Goal: Task Accomplishment & Management: Manage account settings

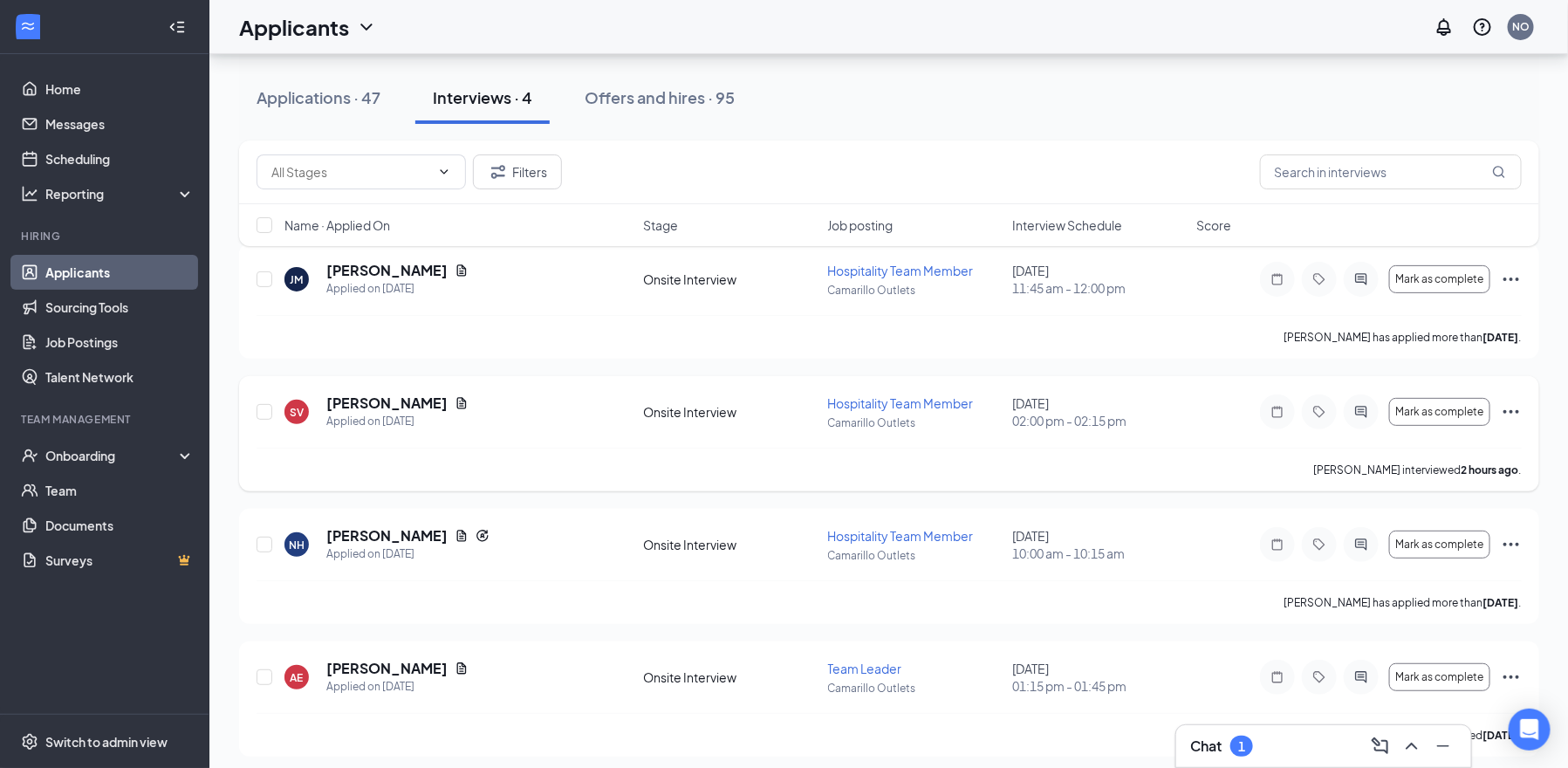
scroll to position [105, 0]
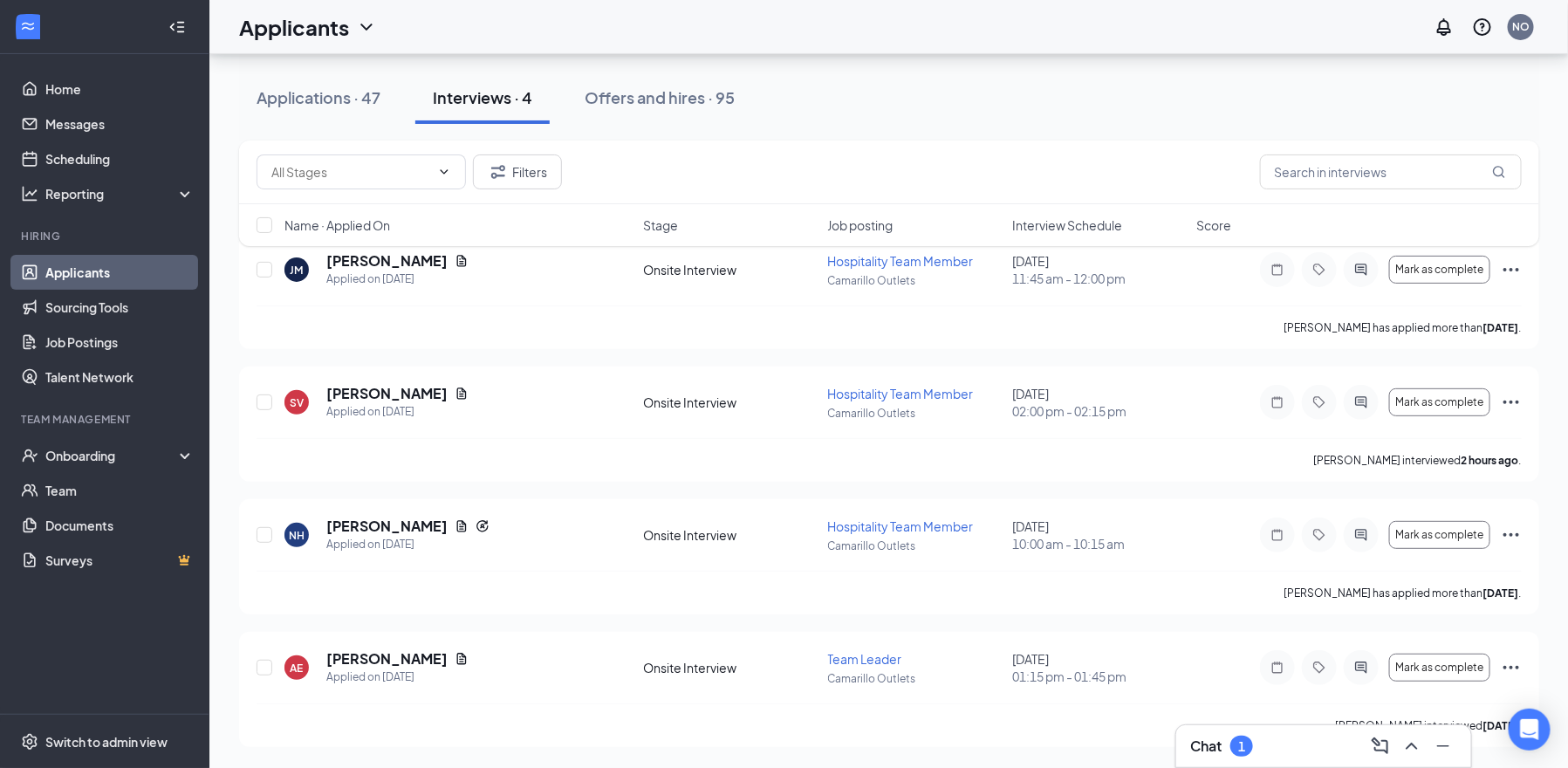
click at [1252, 740] on div "1" at bounding box center [1242, 746] width 23 height 21
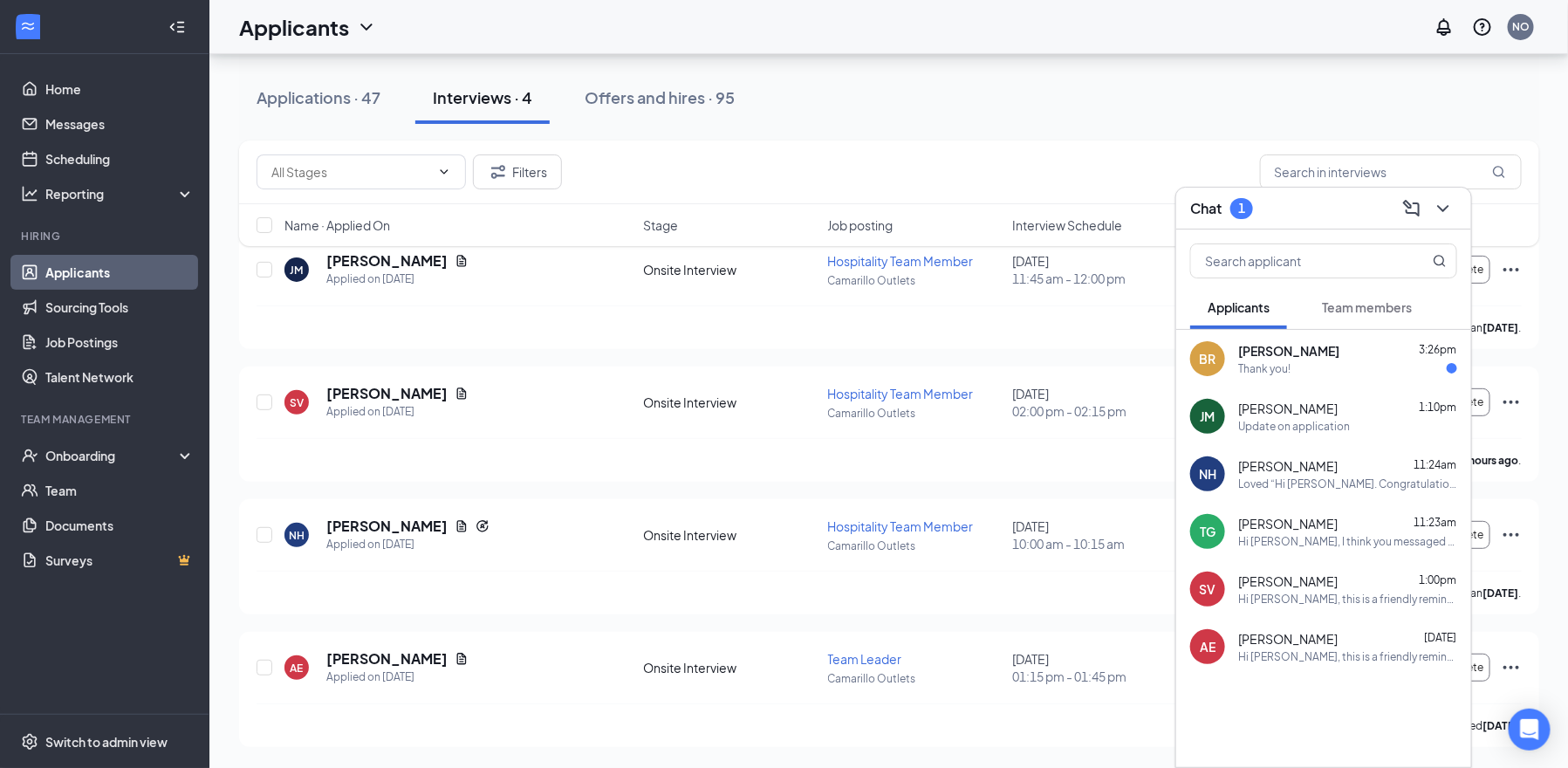
click at [1327, 367] on div "Thank you!" at bounding box center [1347, 369] width 219 height 15
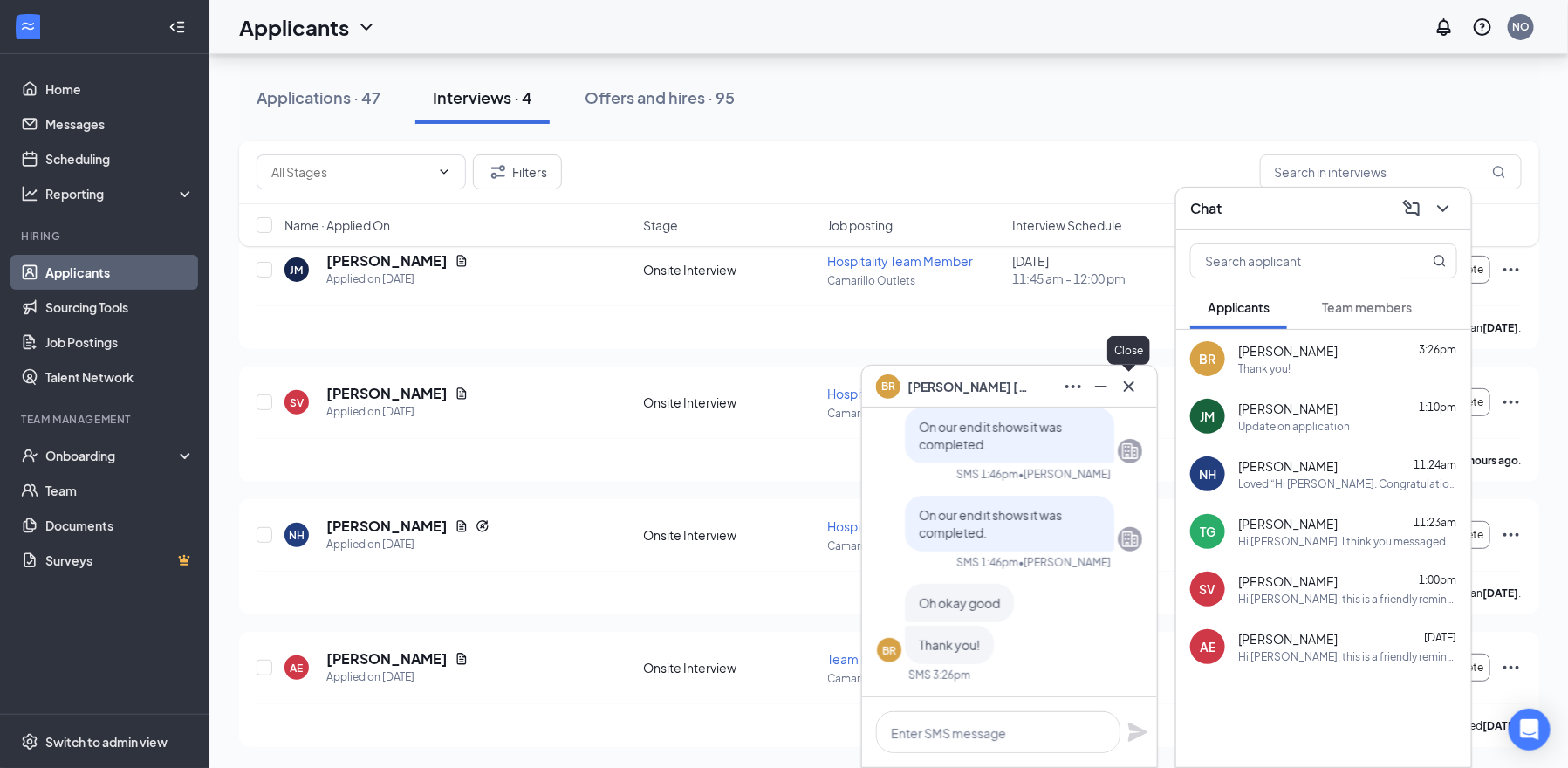
click at [1126, 392] on icon "Cross" at bounding box center [1129, 387] width 21 height 21
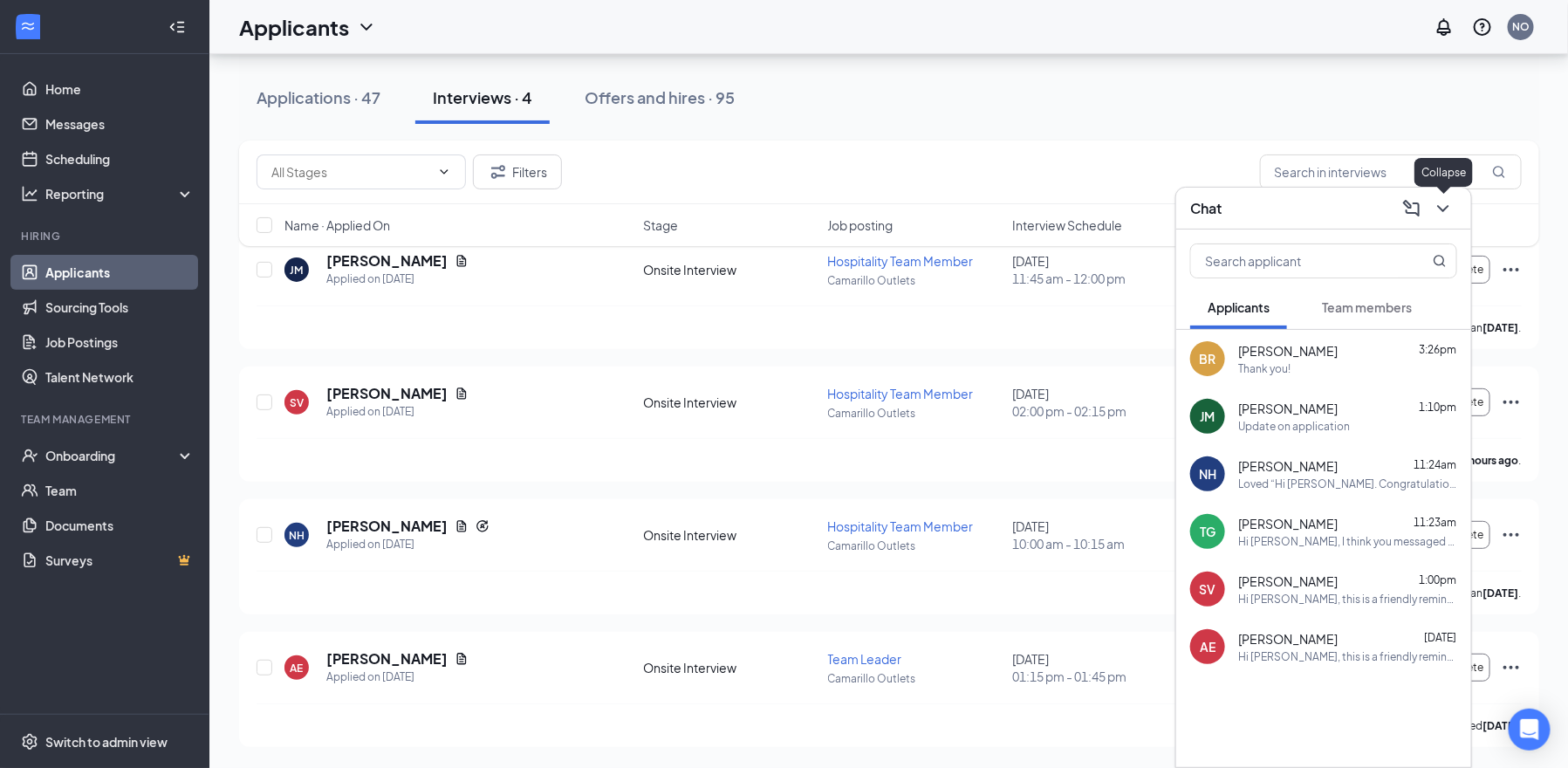
click at [1442, 209] on icon "ChevronDown" at bounding box center [1443, 208] width 11 height 7
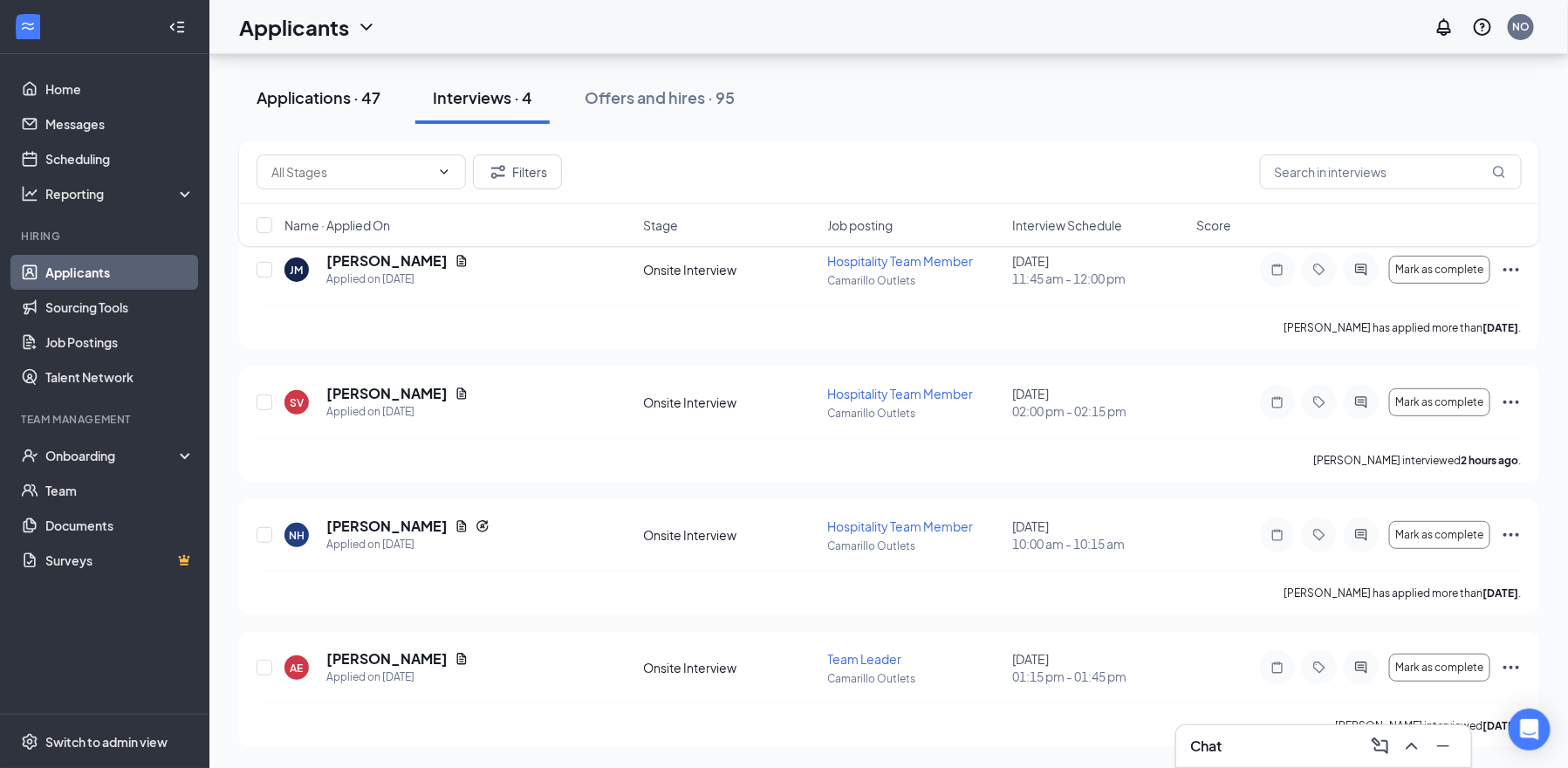
click at [336, 88] on div "Applications · 47" at bounding box center [319, 97] width 124 height 22
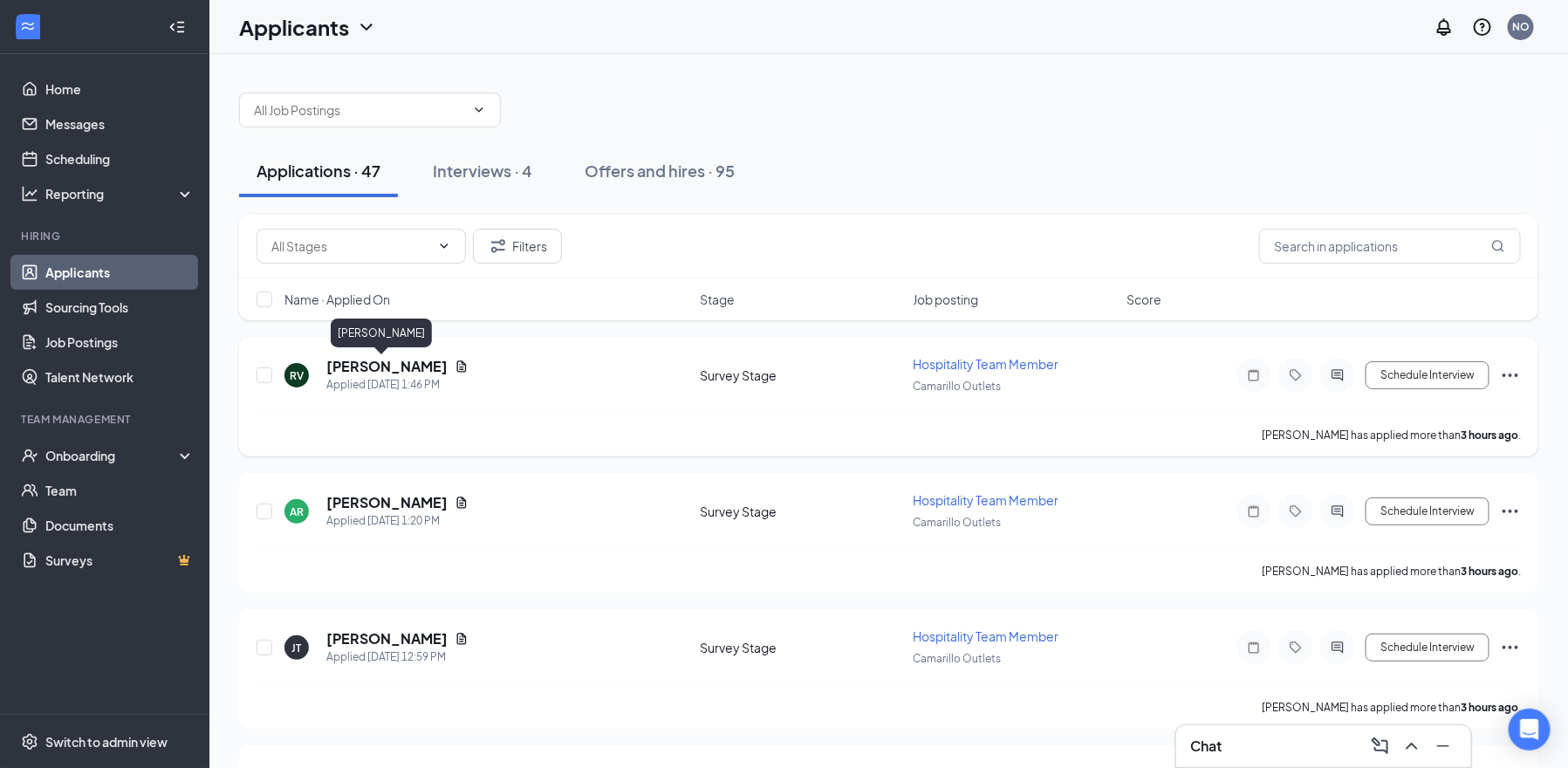
click at [362, 367] on h5 "Rudy Valdez" at bounding box center [387, 366] width 121 height 19
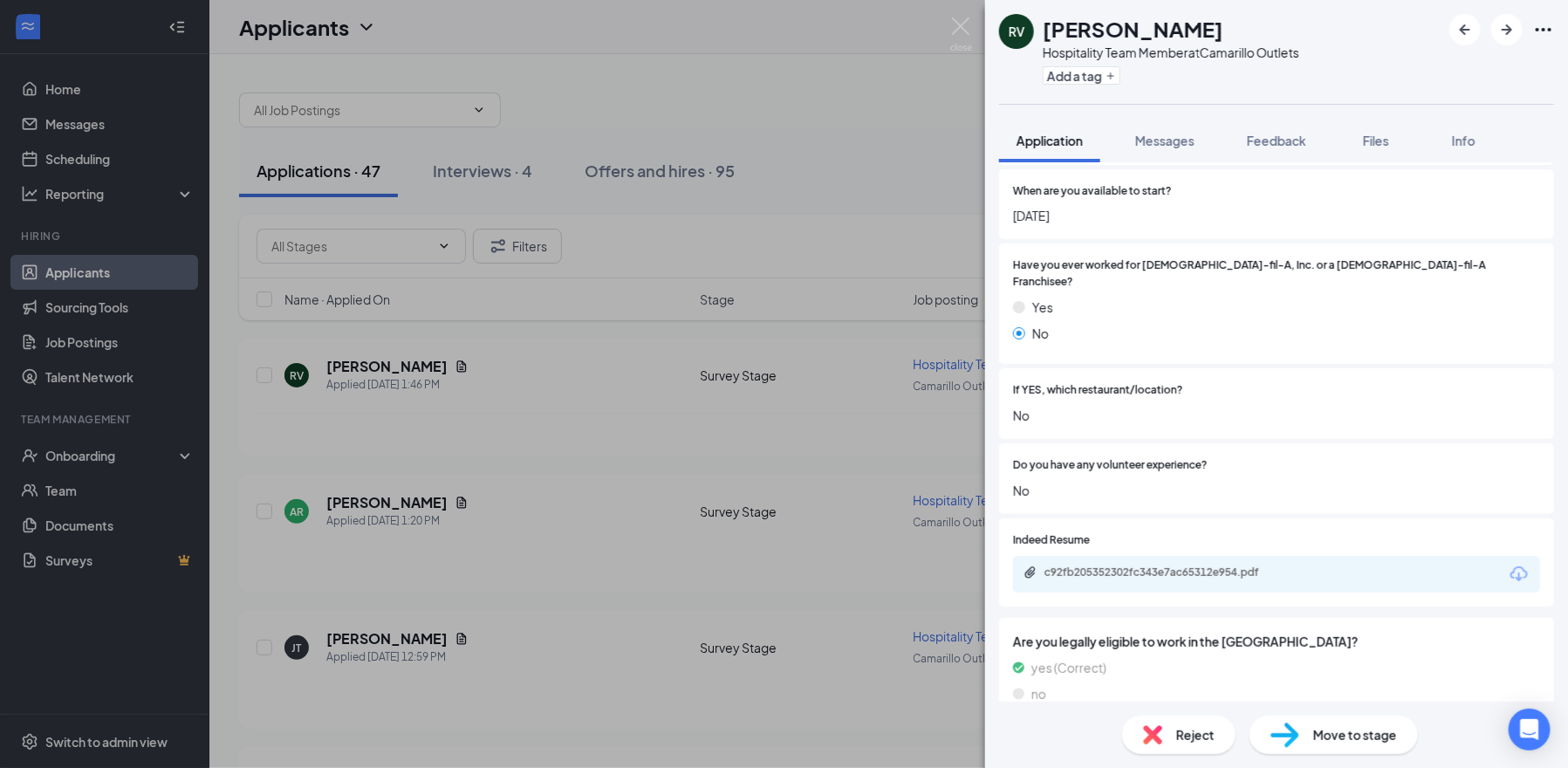
scroll to position [890, 0]
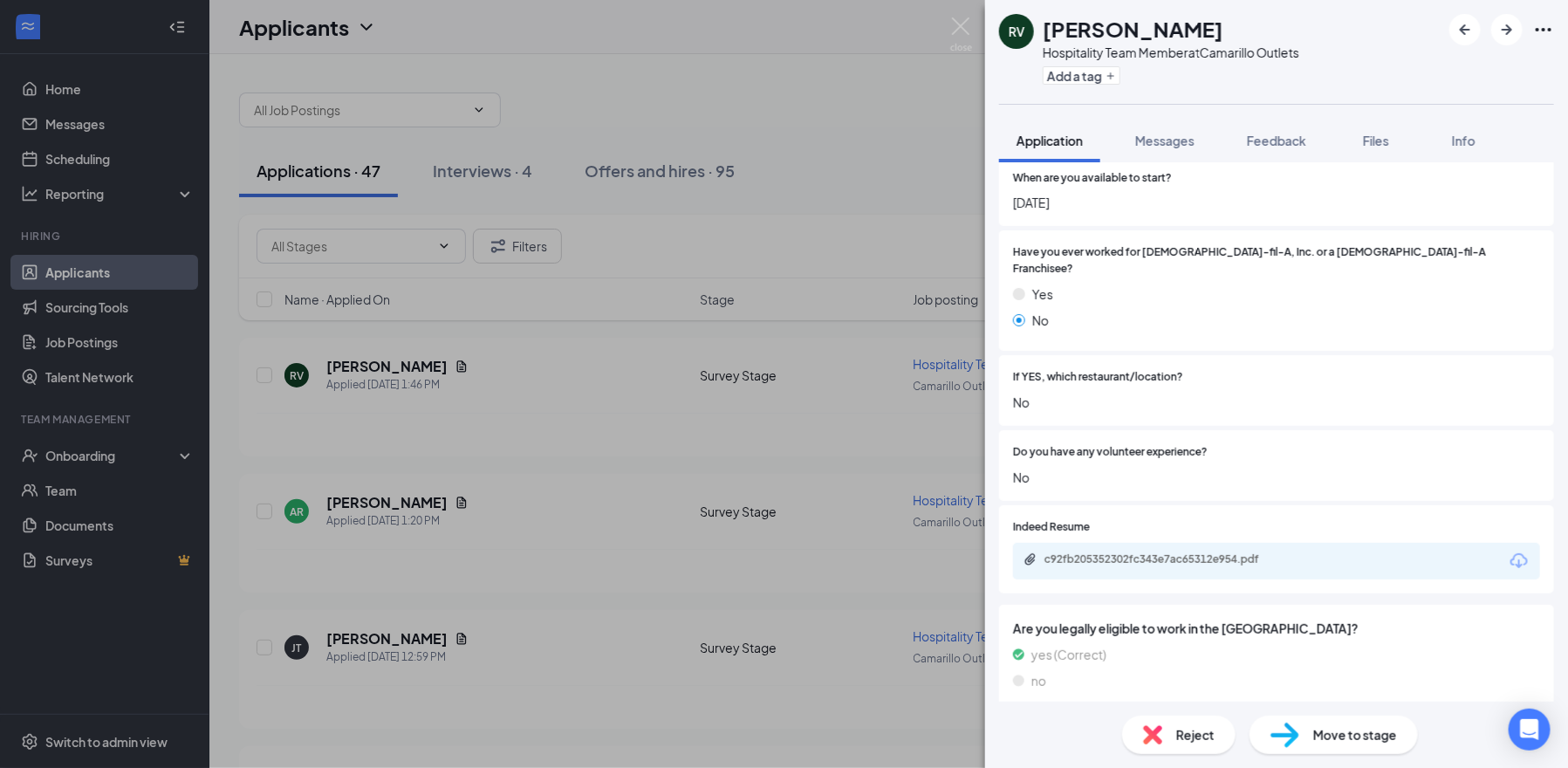
click at [1185, 735] on span "Reject" at bounding box center [1196, 735] width 39 height 19
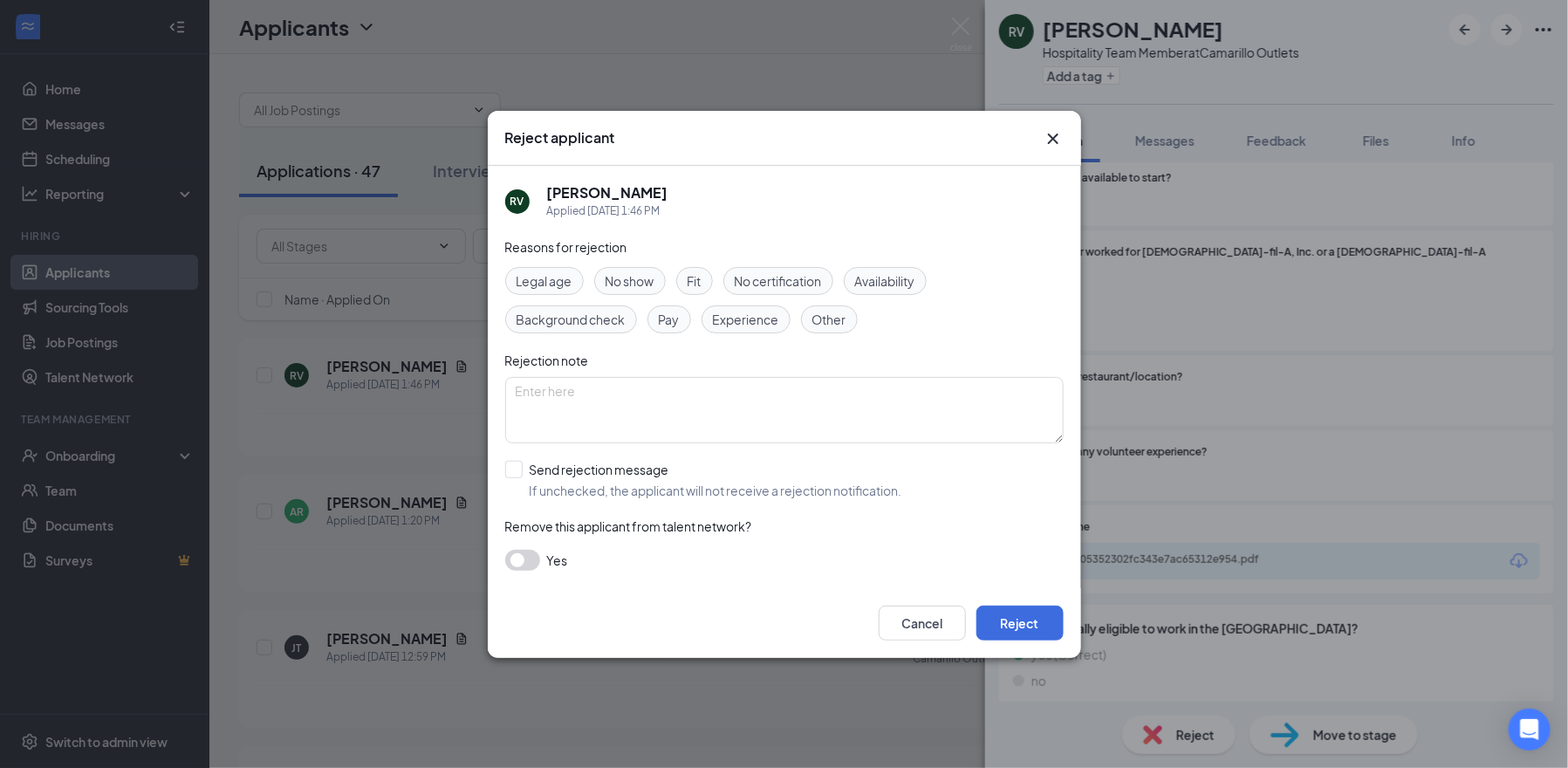
click at [894, 273] on span "Availability" at bounding box center [885, 281] width 60 height 19
click at [522, 464] on input "Send rejection message If unchecked, the applicant will not receive a rejection…" at bounding box center [704, 480] width 397 height 39
checkbox input "true"
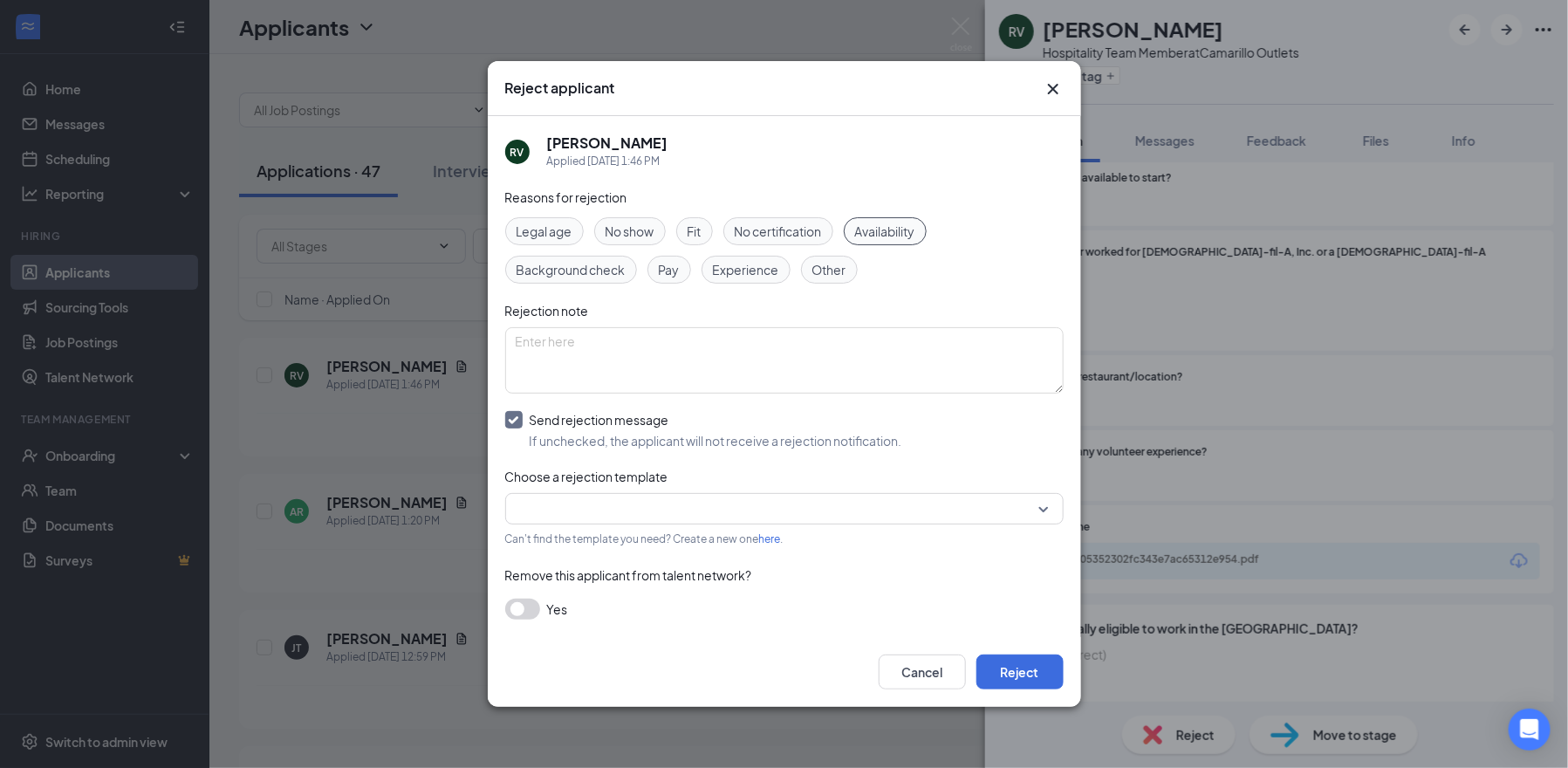
click at [562, 515] on input "search" at bounding box center [778, 509] width 525 height 30
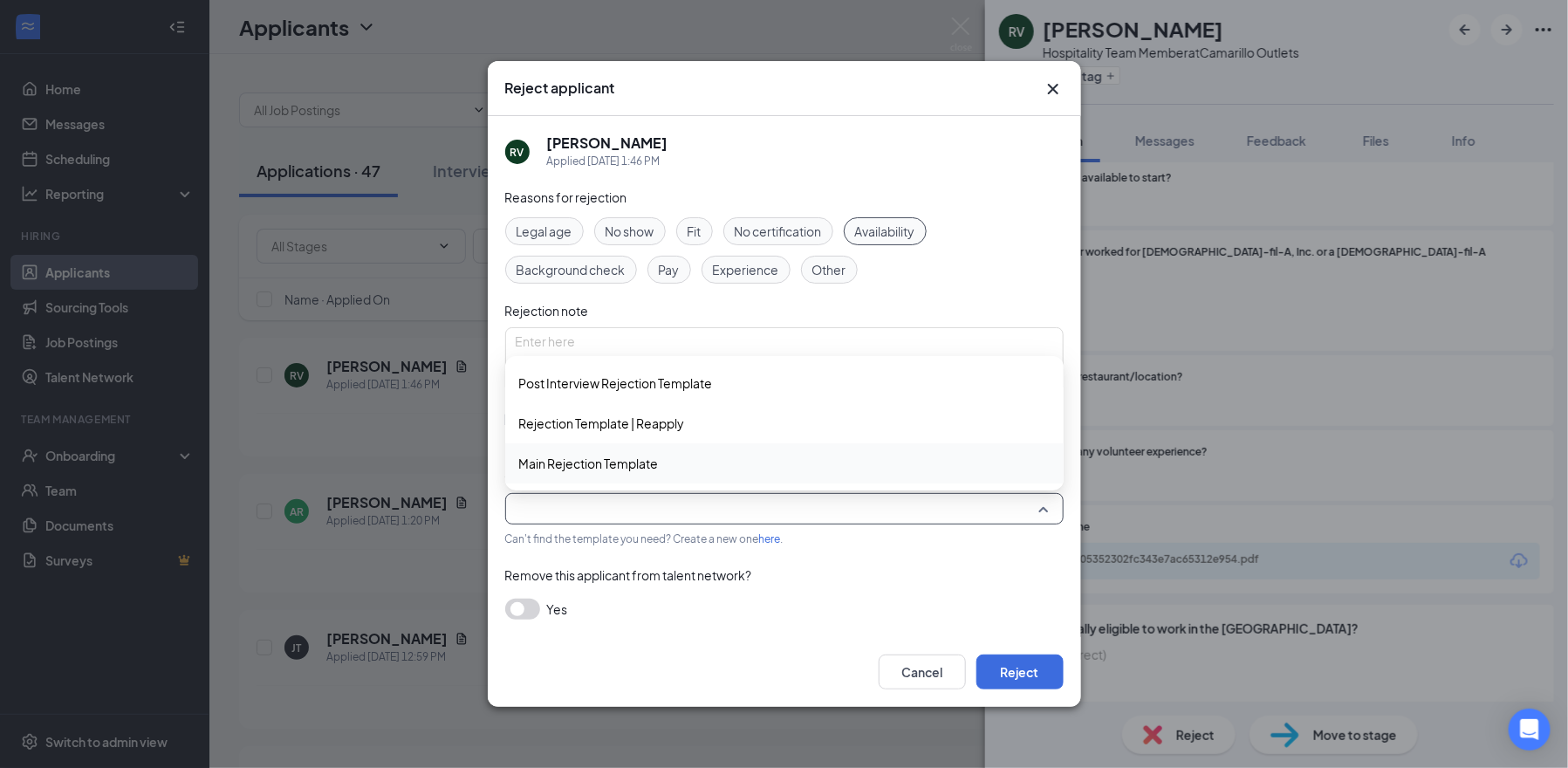
click at [610, 472] on span "Main Rejection Template" at bounding box center [589, 463] width 139 height 19
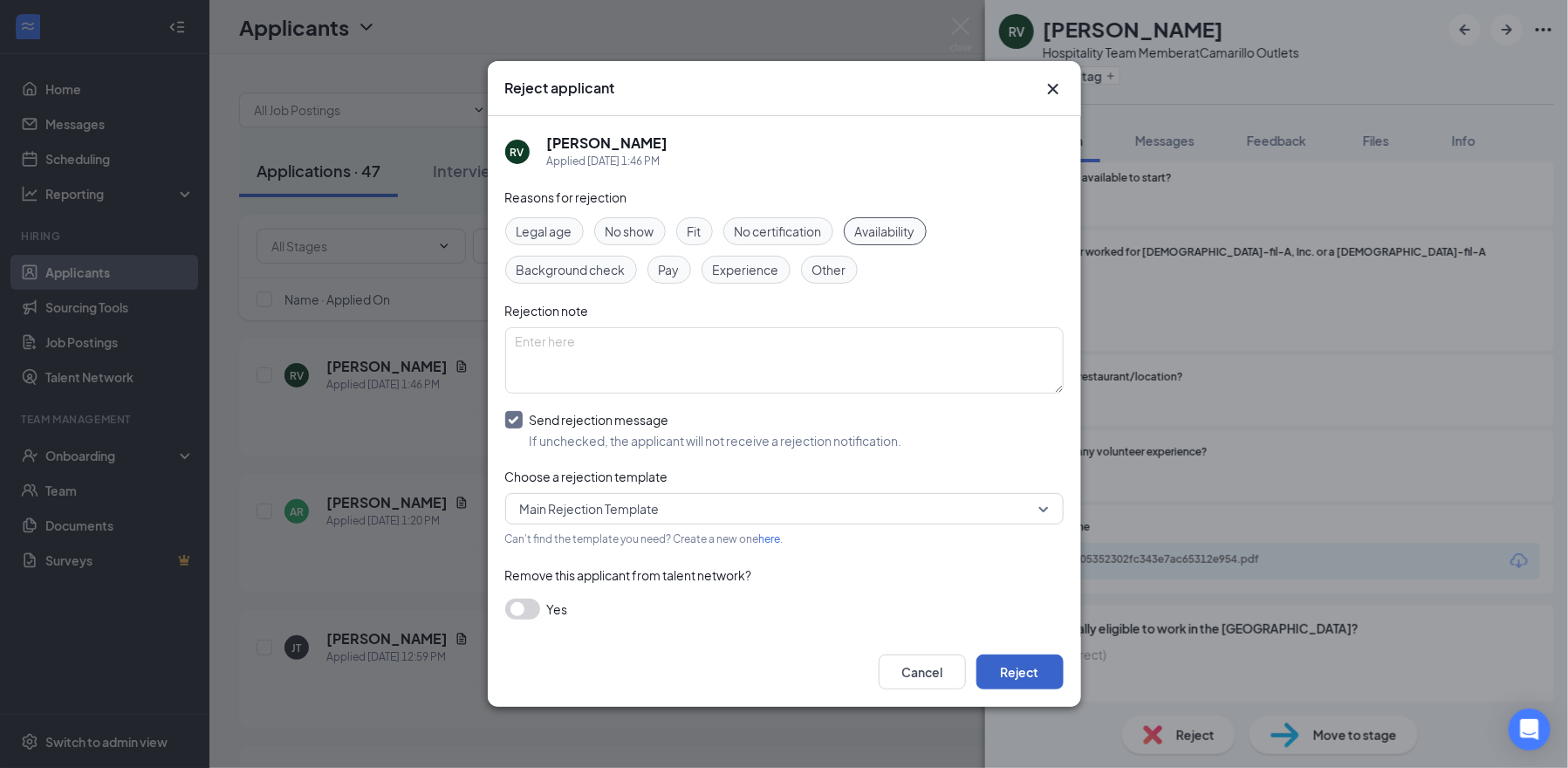
click at [999, 677] on button "Reject" at bounding box center [1020, 672] width 87 height 35
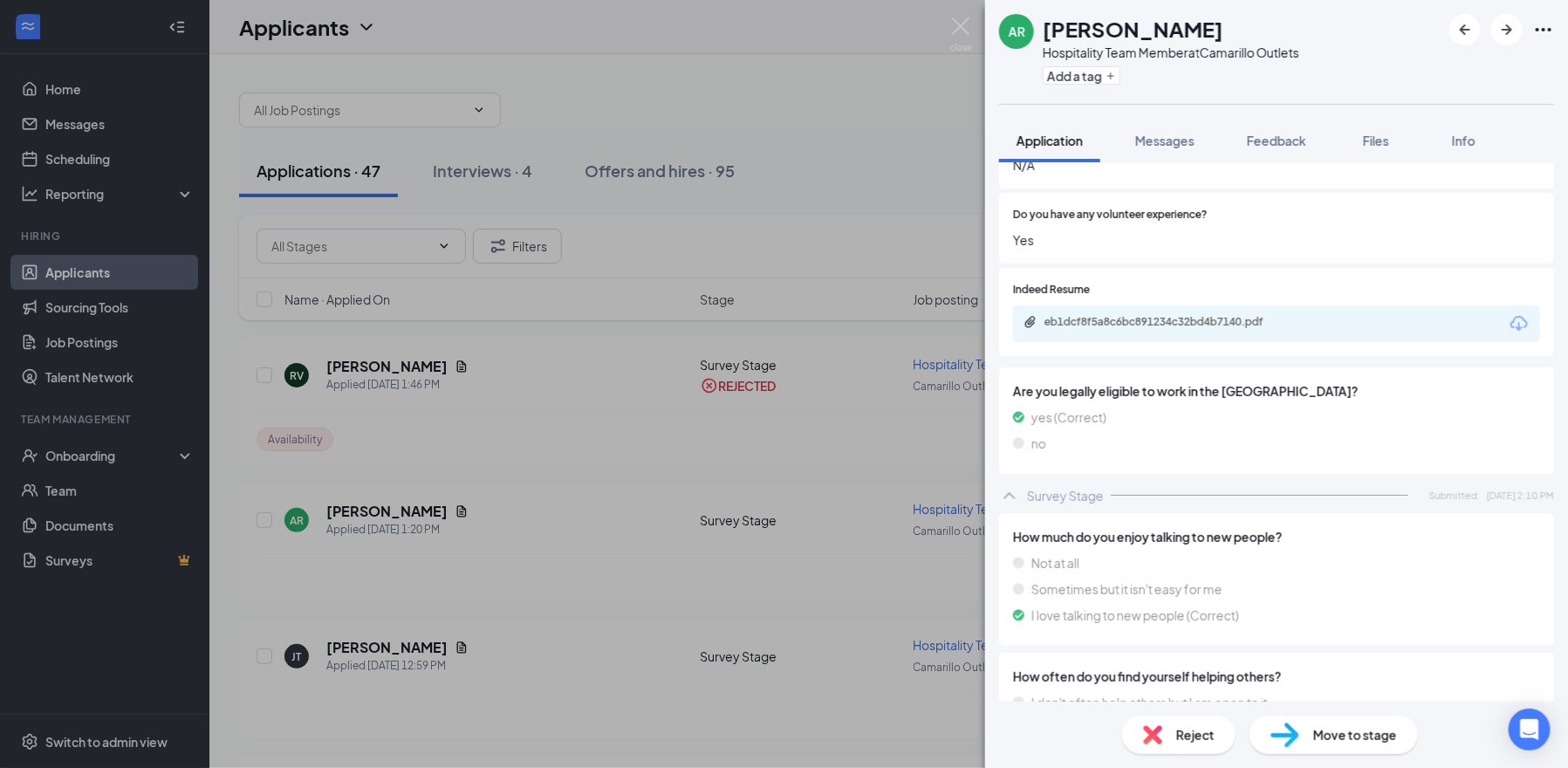
scroll to position [1068, 0]
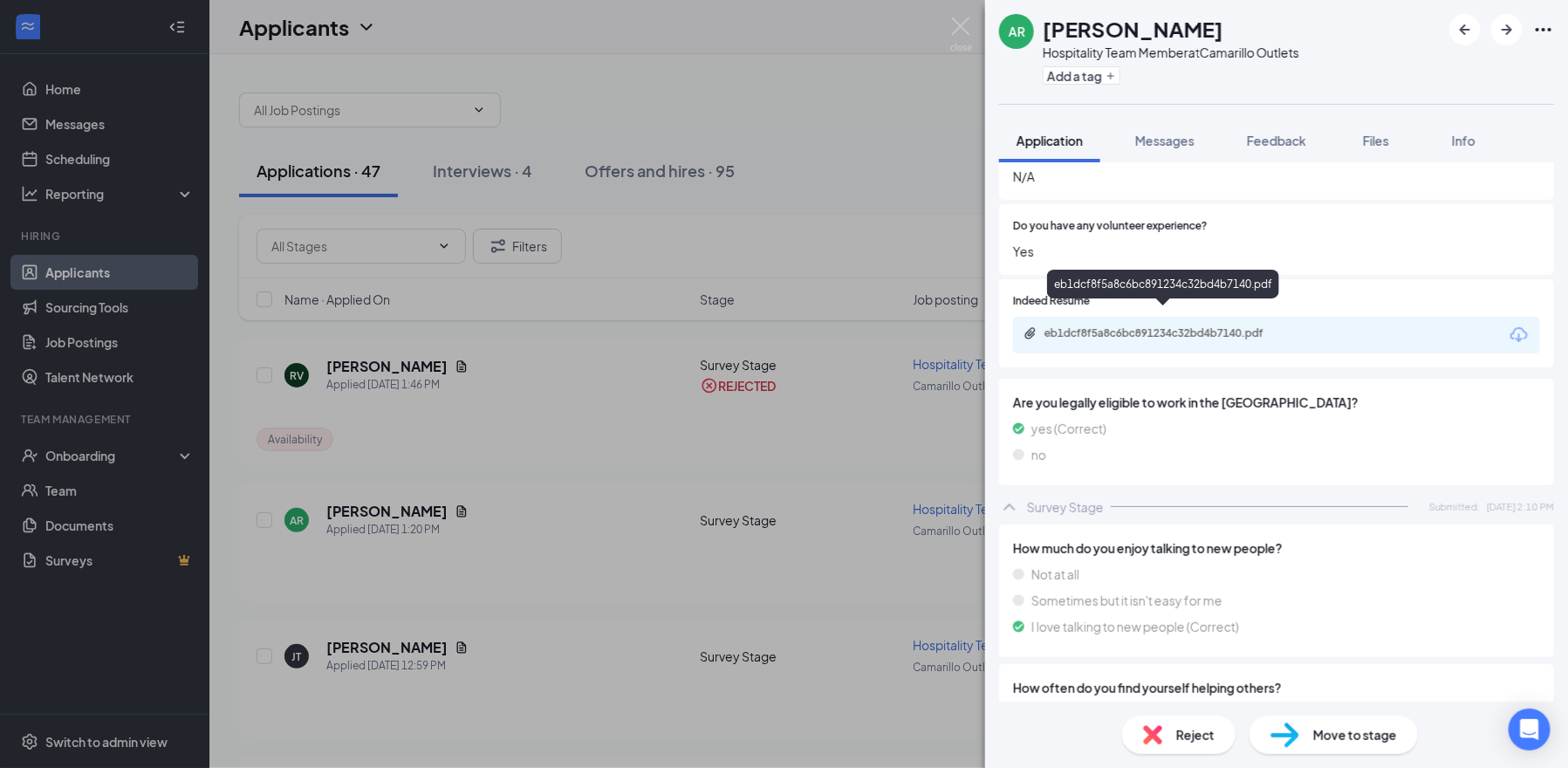
click at [1147, 327] on div "eb1dcf8f5a8c6bc891234c32bd4b7140.pdf" at bounding box center [1166, 333] width 245 height 14
click at [1509, 30] on icon "ArrowRight" at bounding box center [1507, 29] width 10 height 10
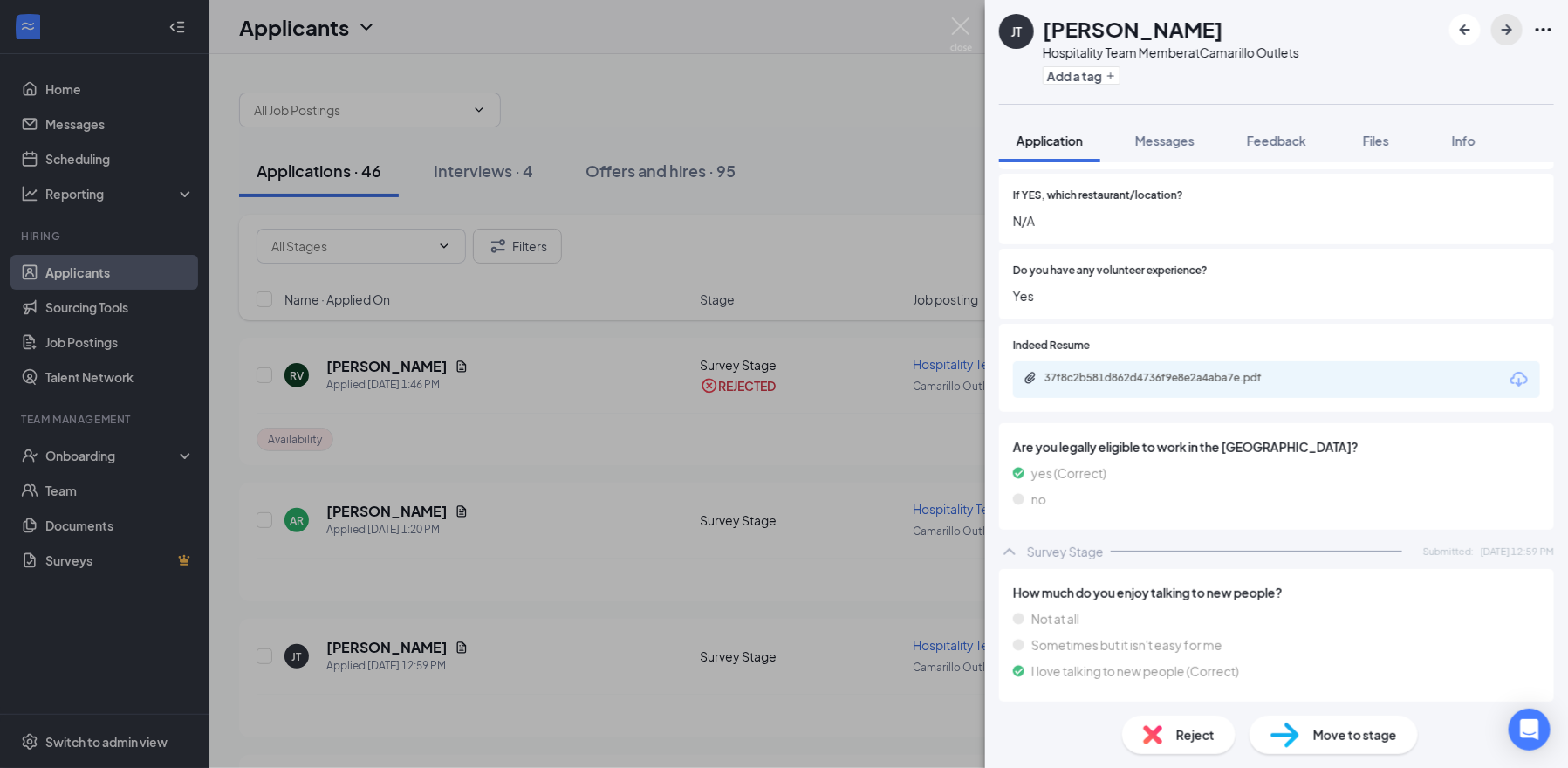
scroll to position [1138, 0]
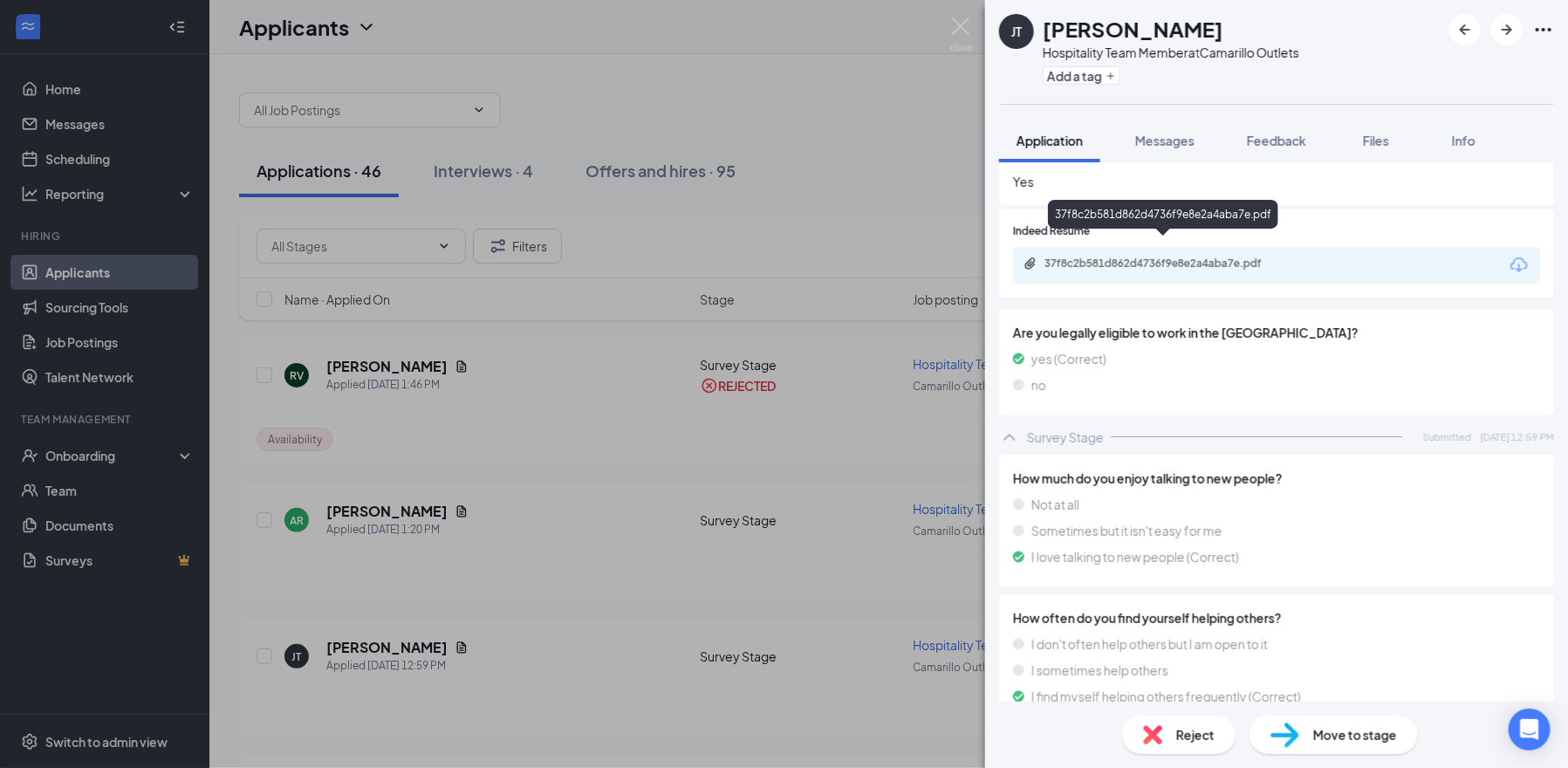
click at [1200, 257] on div "37f8c2b581d862d4736f9e8e2a4aba7e.pdf" at bounding box center [1166, 264] width 245 height 14
click at [1164, 723] on div "Reject" at bounding box center [1179, 735] width 114 height 39
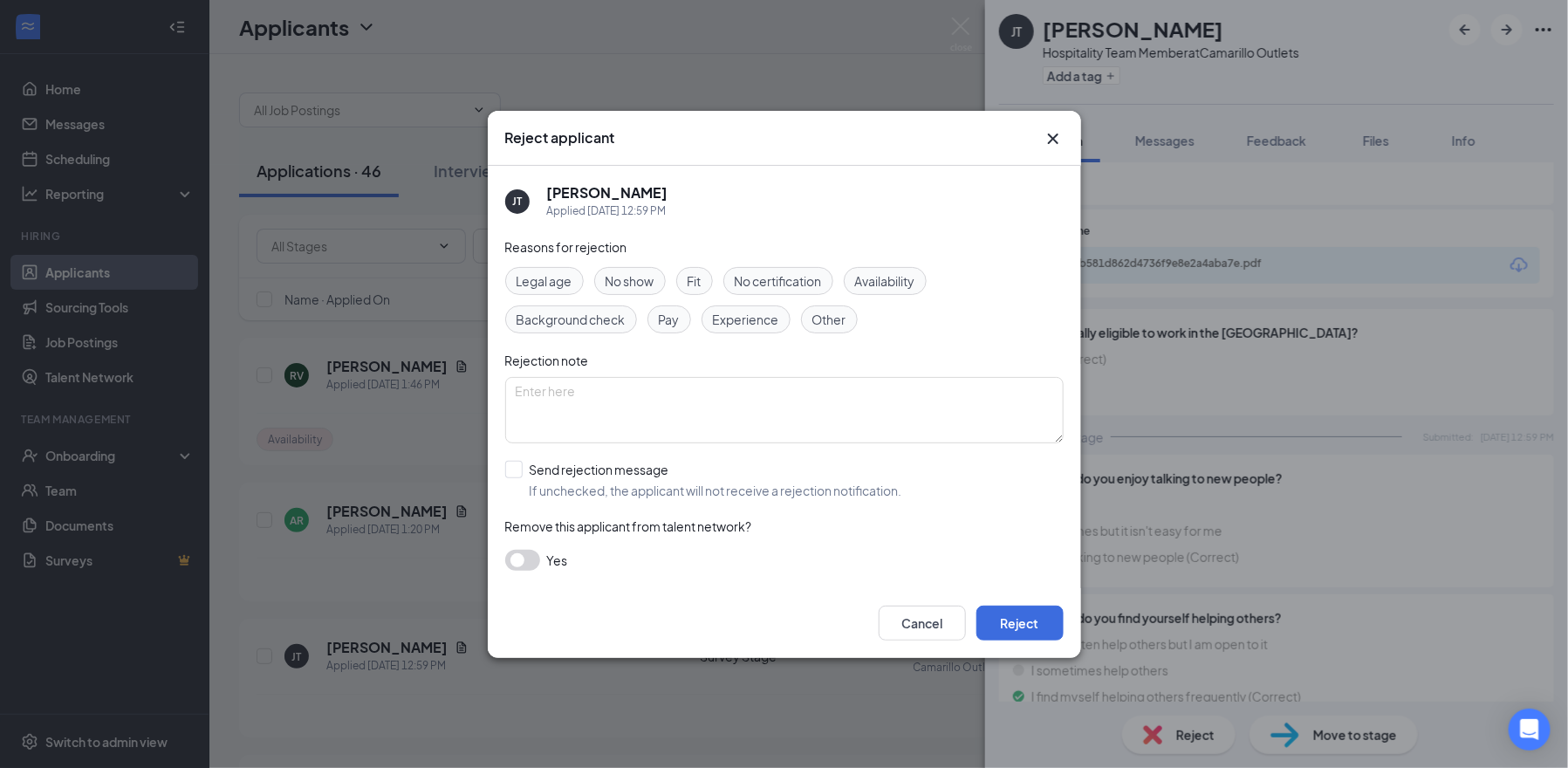
click at [883, 283] on span "Availability" at bounding box center [885, 281] width 60 height 19
click at [514, 471] on input "Send rejection message If unchecked, the applicant will not receive a rejection…" at bounding box center [704, 480] width 397 height 39
checkbox input "true"
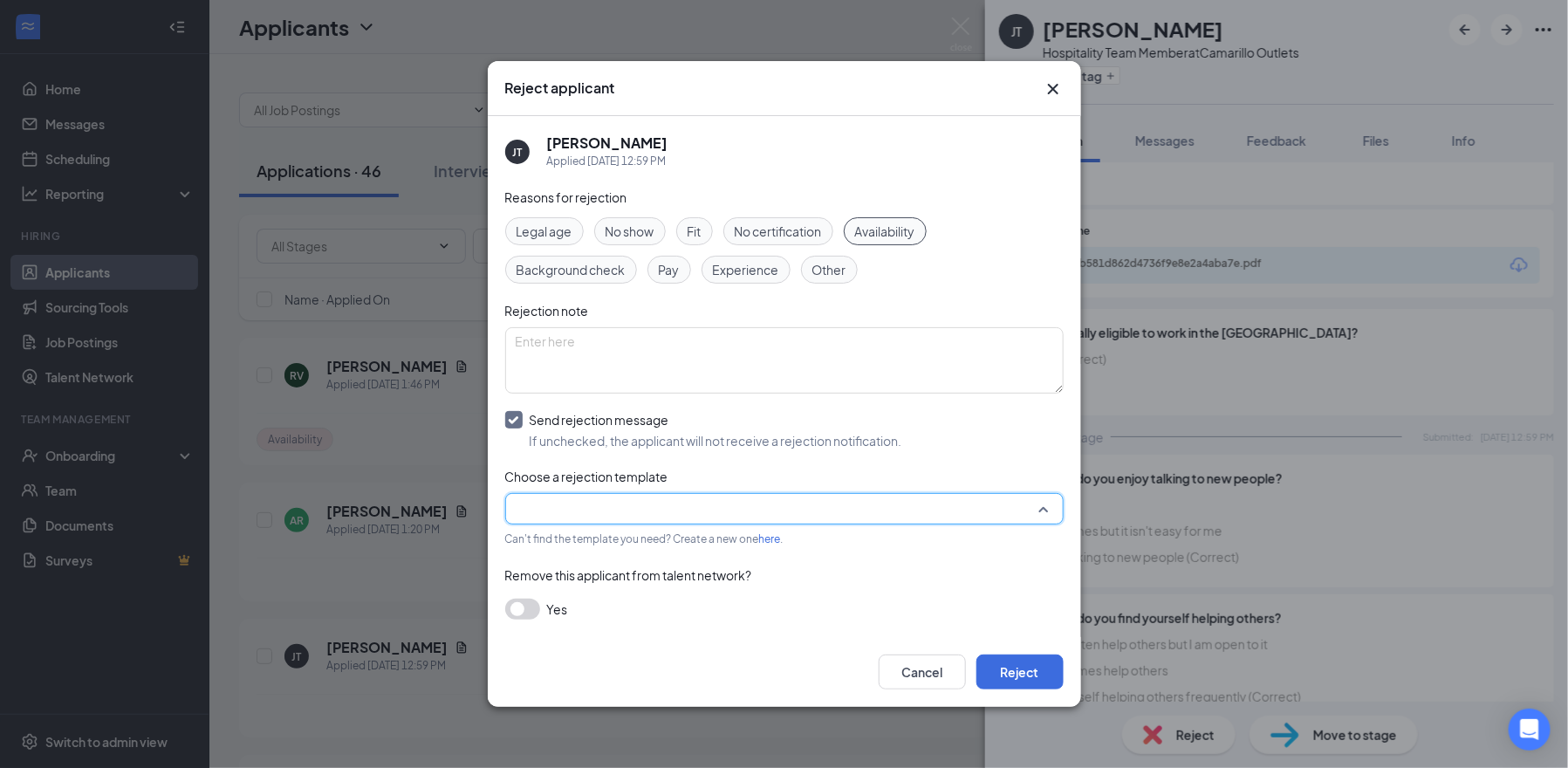
click at [573, 517] on input "search" at bounding box center [778, 509] width 525 height 30
click at [610, 440] on span "Main Rejection Template" at bounding box center [585, 429] width 139 height 19
click at [1022, 679] on button "Reject" at bounding box center [1020, 672] width 87 height 35
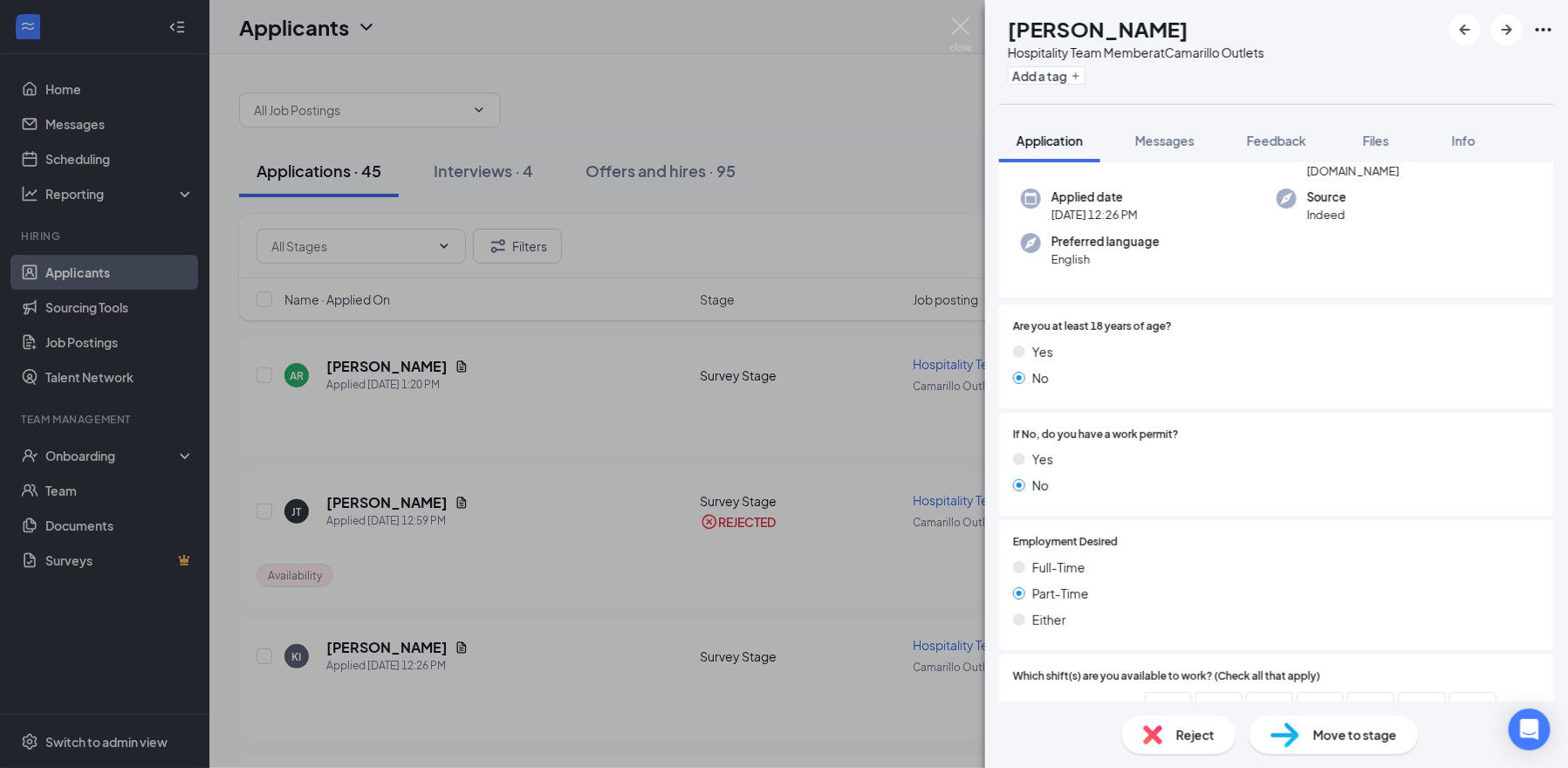
scroll to position [132, 0]
click at [965, 29] on img at bounding box center [960, 35] width 22 height 34
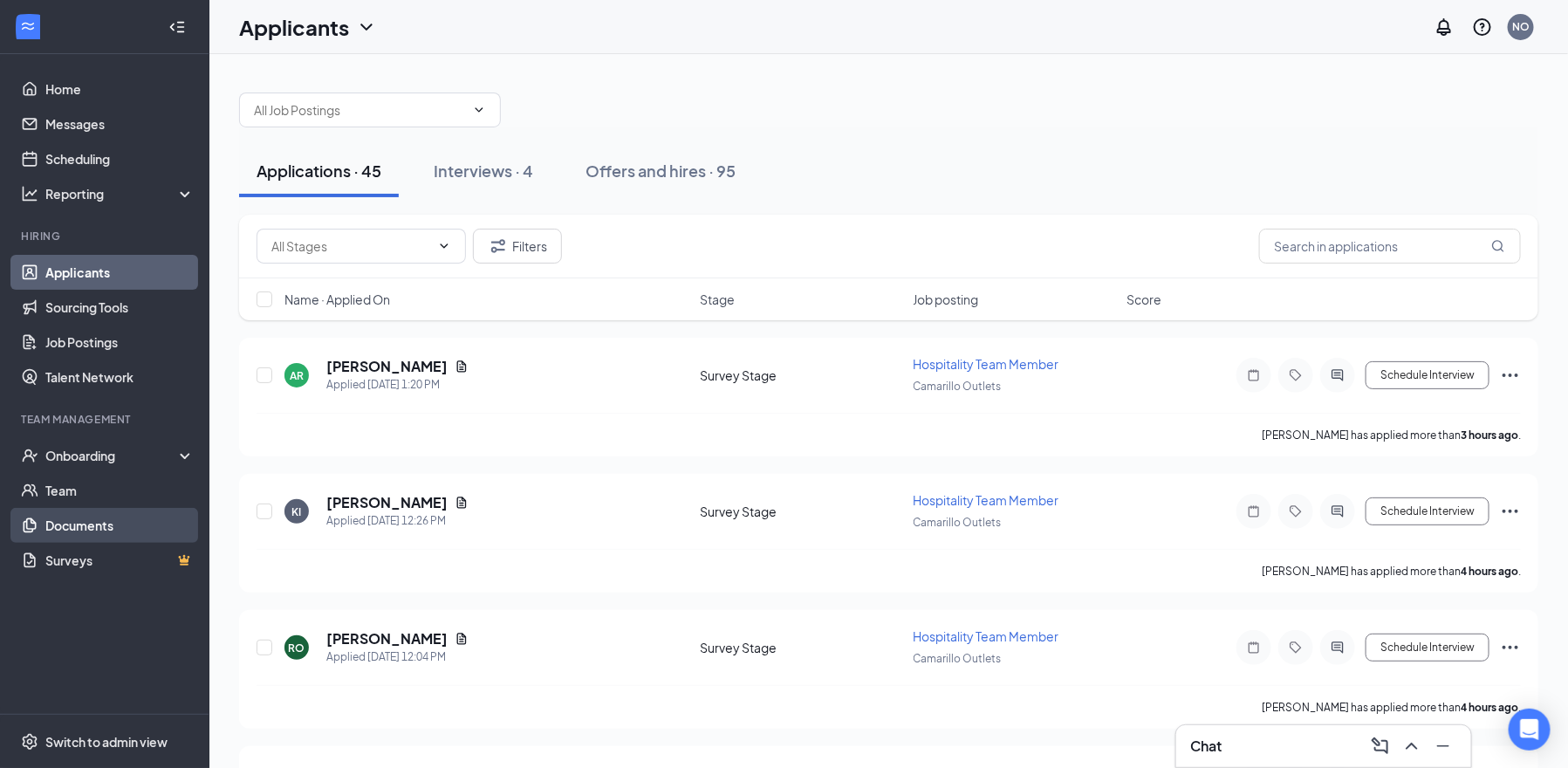
click at [56, 534] on link "Documents" at bounding box center [119, 525] width 150 height 35
click at [361, 368] on h5 "[PERSON_NAME]" at bounding box center [387, 366] width 121 height 19
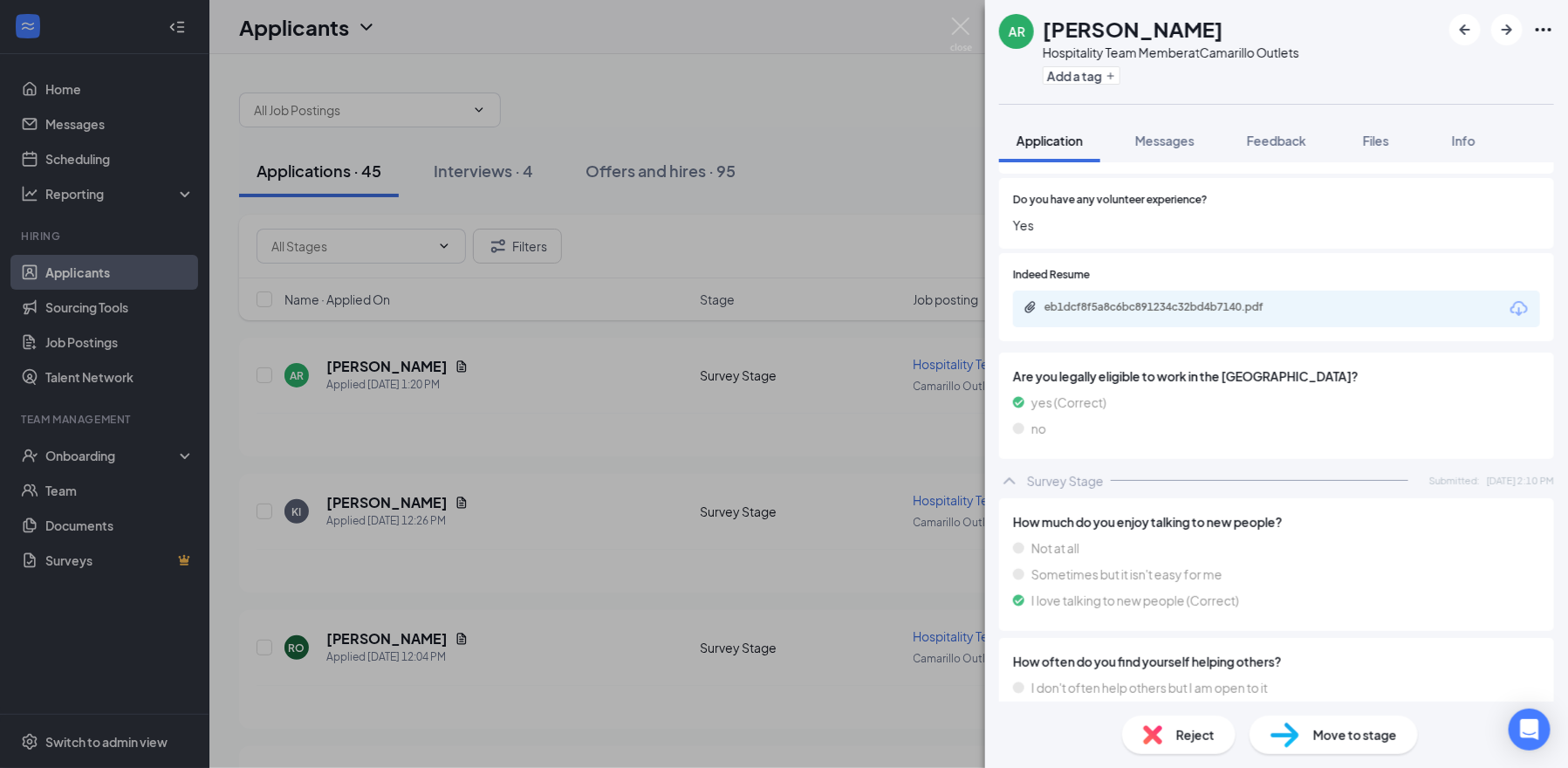
scroll to position [1092, 0]
click at [1154, 303] on div "eb1dcf8f5a8c6bc891234c32bd4b7140.pdf" at bounding box center [1166, 310] width 245 height 14
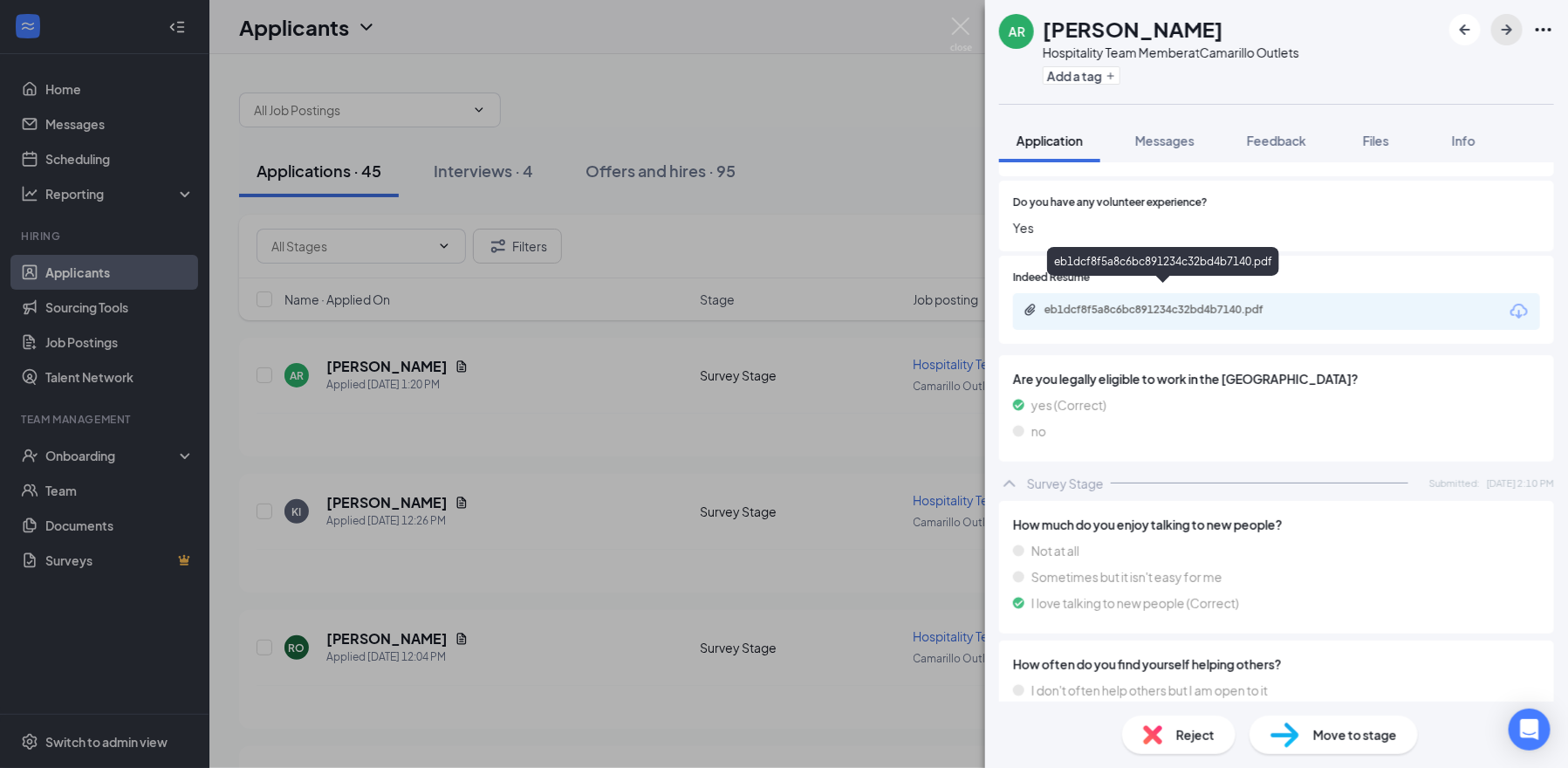
click at [1509, 31] on icon "ArrowRight" at bounding box center [1507, 29] width 10 height 10
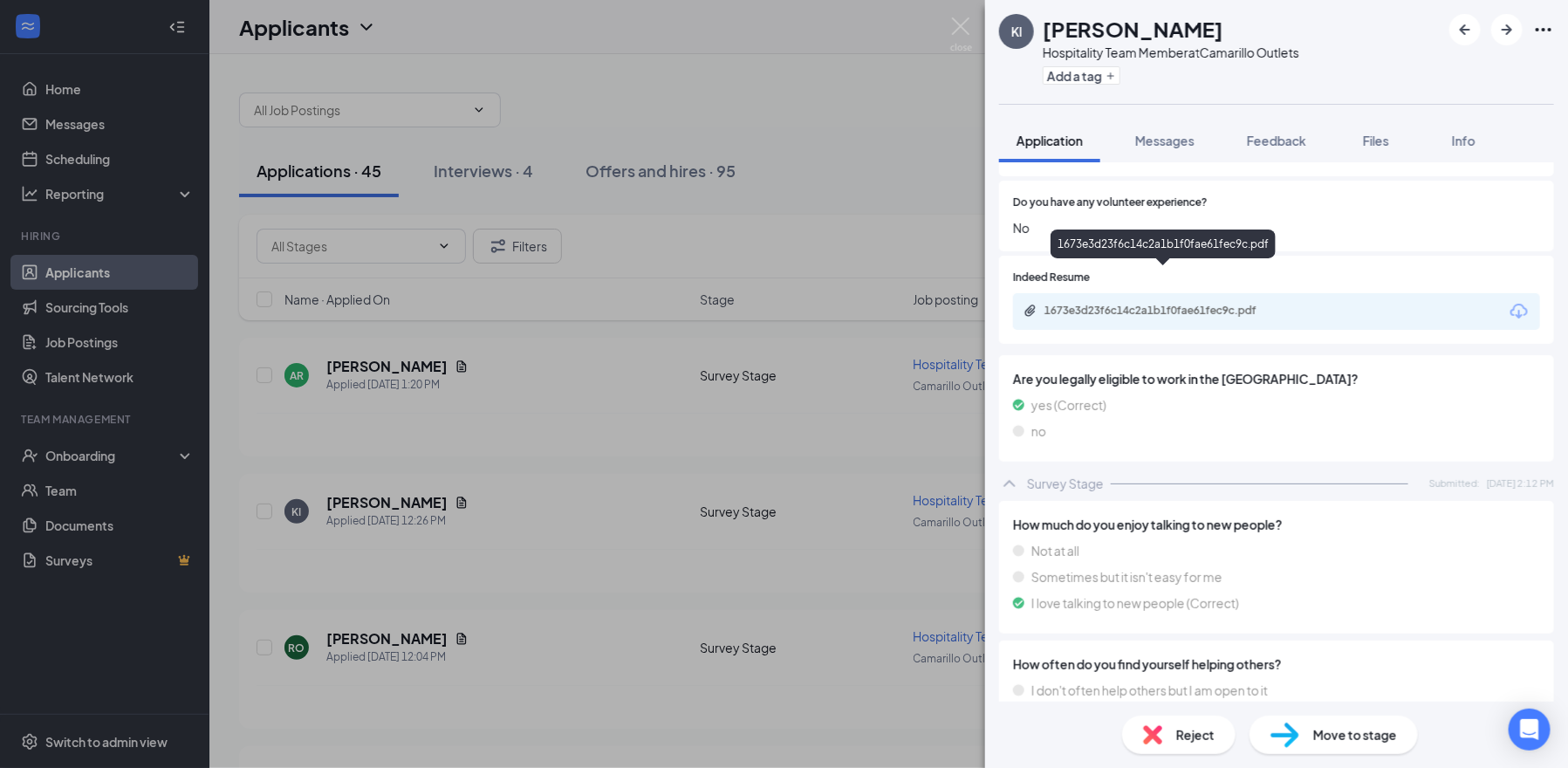
click at [1163, 304] on div "1673e3d23f6c14c2a1b1f0fae61fec9c.pdf" at bounding box center [1166, 311] width 245 height 14
click at [1157, 727] on img at bounding box center [1152, 735] width 19 height 19
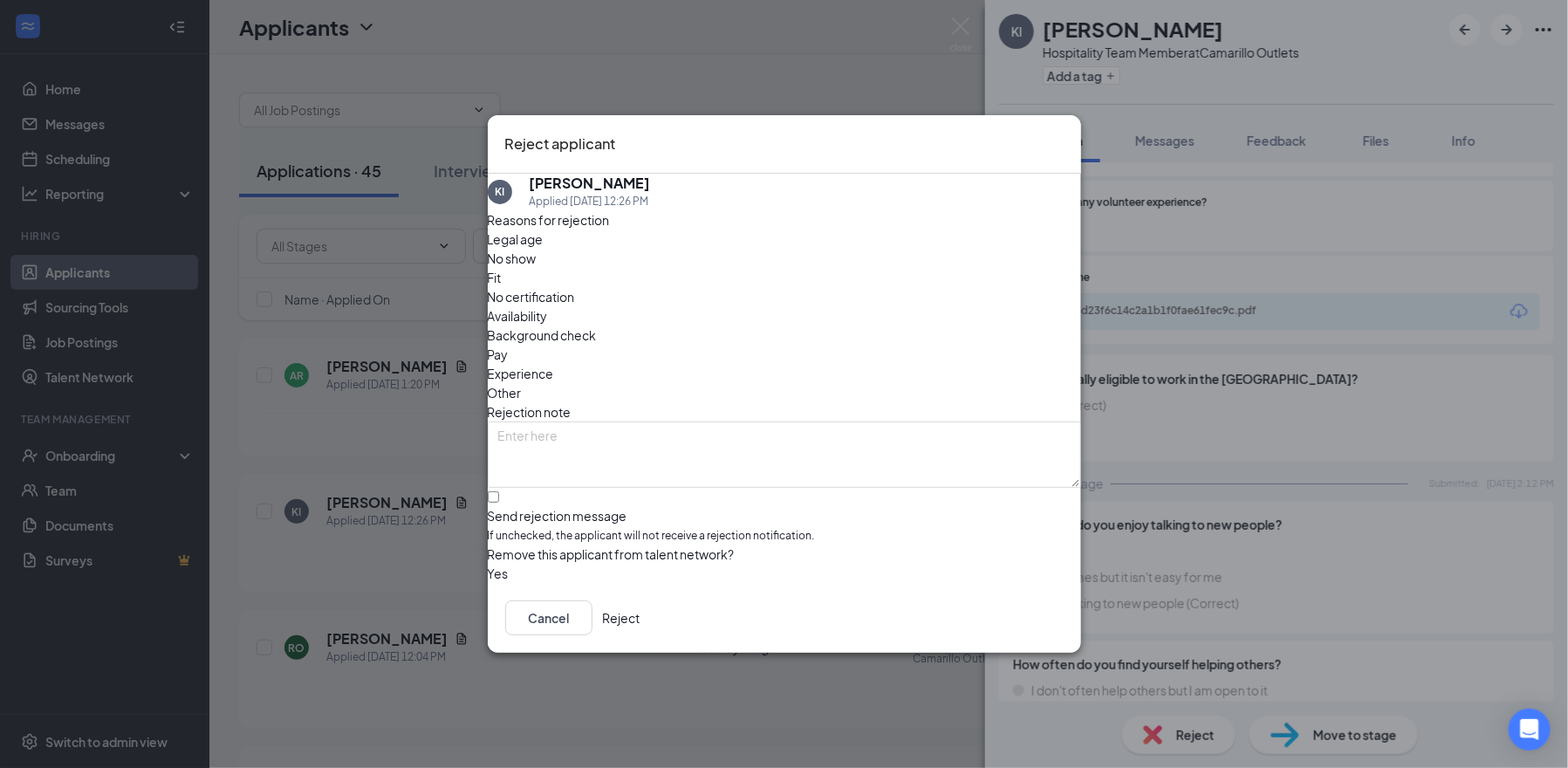
click at [548, 307] on span "Availability" at bounding box center [518, 316] width 60 height 19
click at [544, 248] on span "Legal age" at bounding box center [515, 239] width 55 height 19
click at [501, 286] on span "Fit" at bounding box center [495, 278] width 14 height 19
click at [554, 364] on span "Experience" at bounding box center [521, 374] width 67 height 19
click at [499, 491] on input "Send rejection message If unchecked, the applicant will not receive a rejection…" at bounding box center [494, 497] width 11 height 11
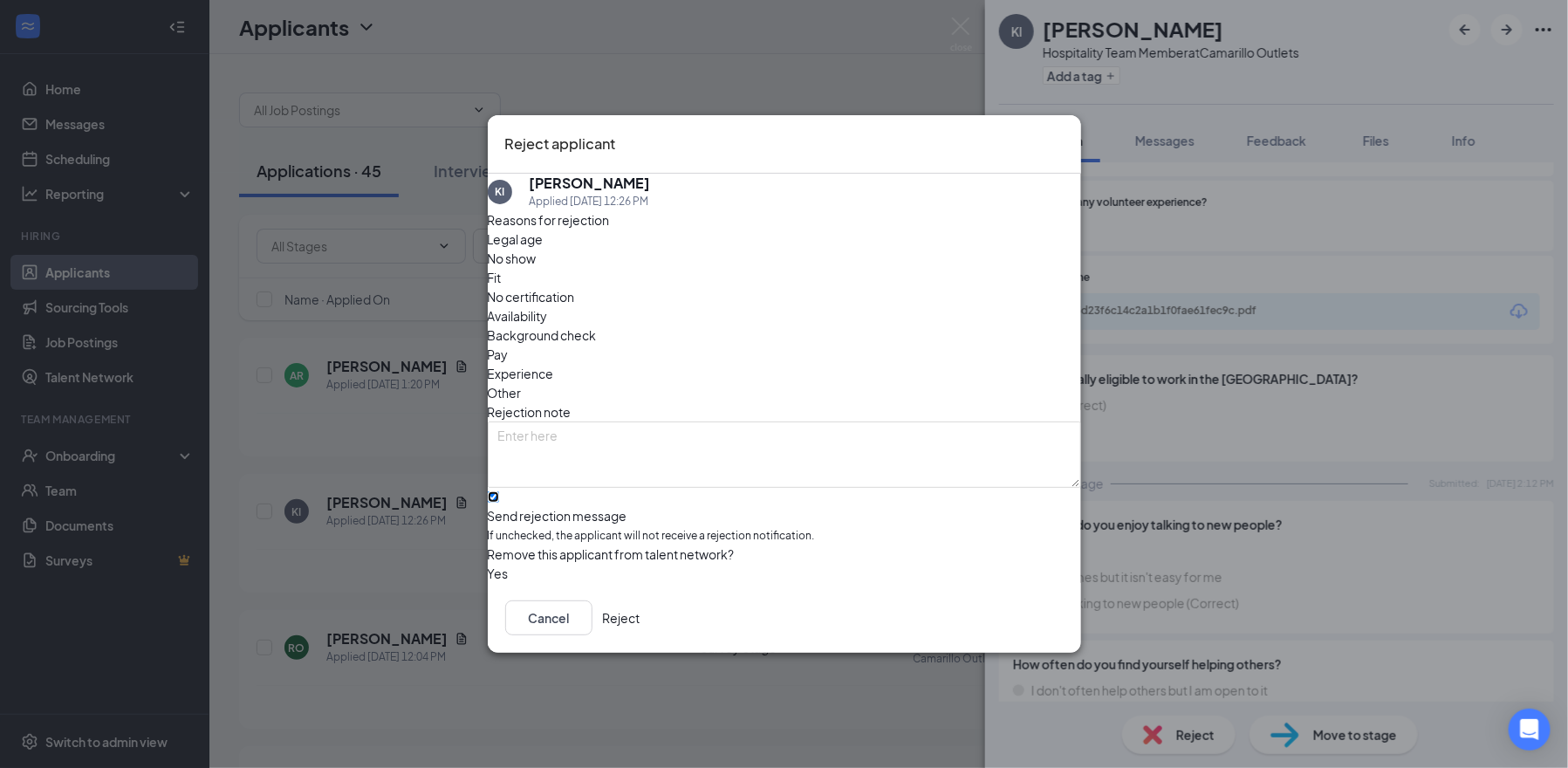
checkbox input "true"
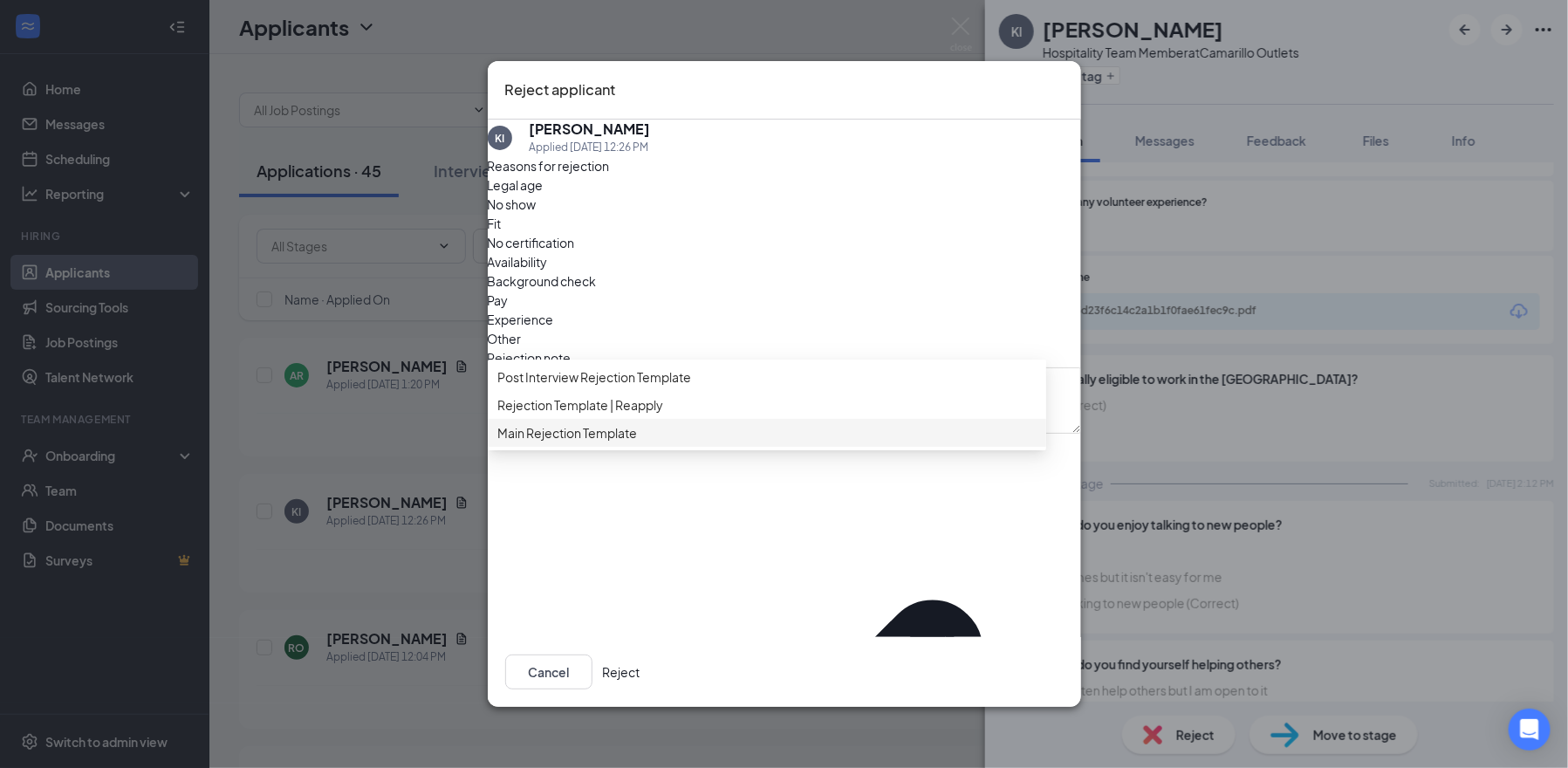
click at [600, 447] on div "Main Rejection Template" at bounding box center [768, 433] width 559 height 28
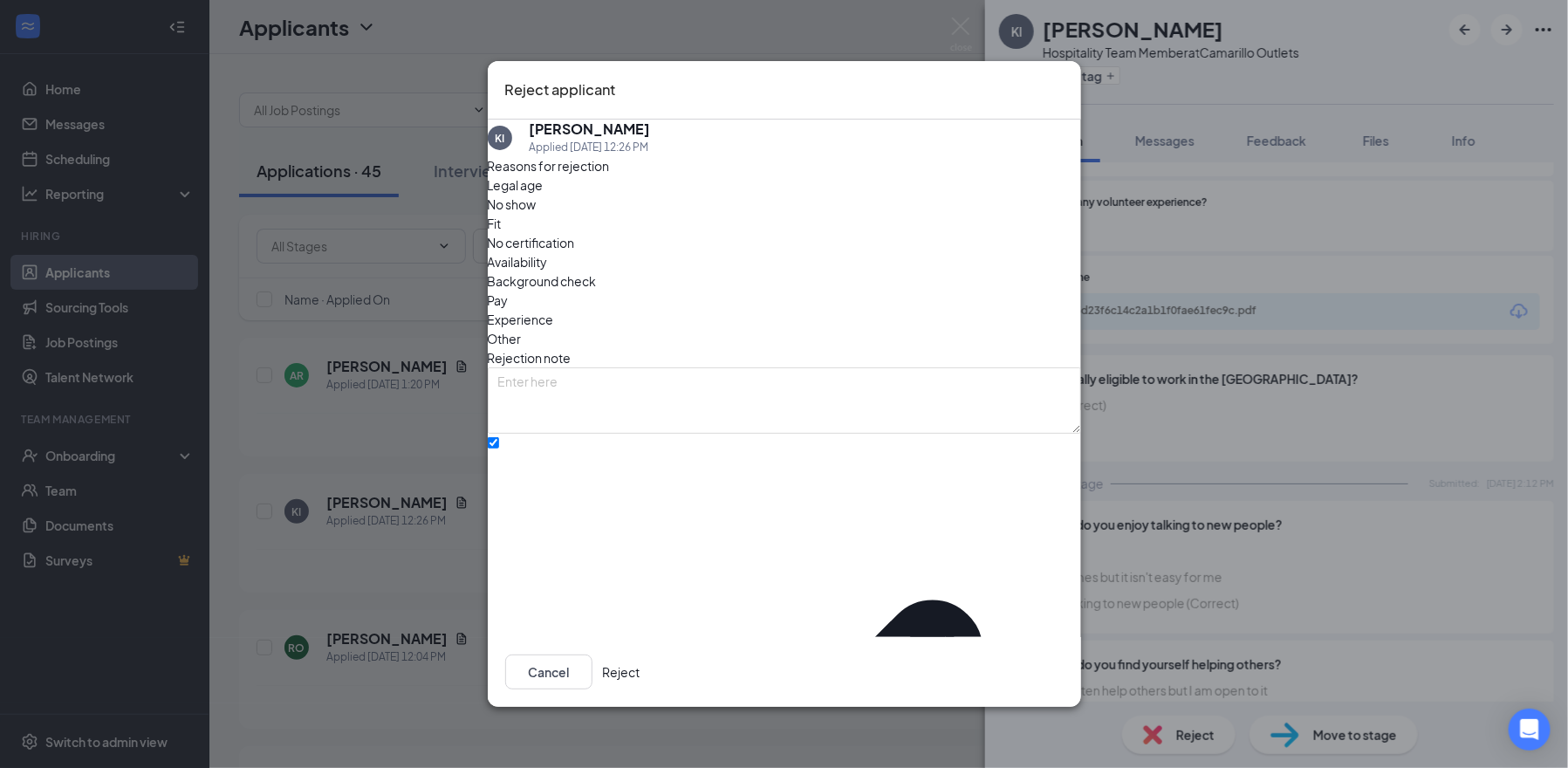
click at [641, 672] on button "Reject" at bounding box center [622, 672] width 38 height 35
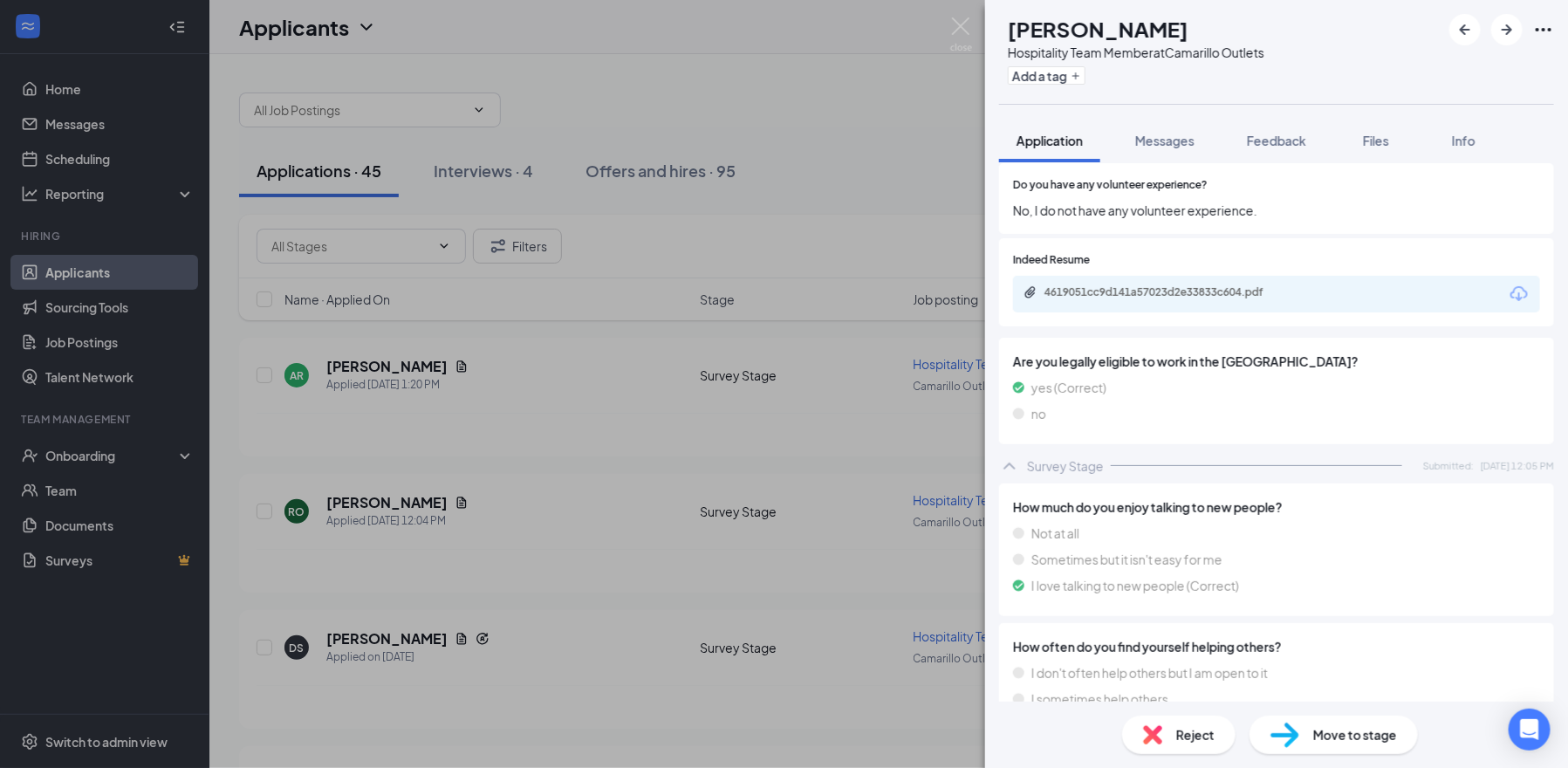
scroll to position [1075, 0]
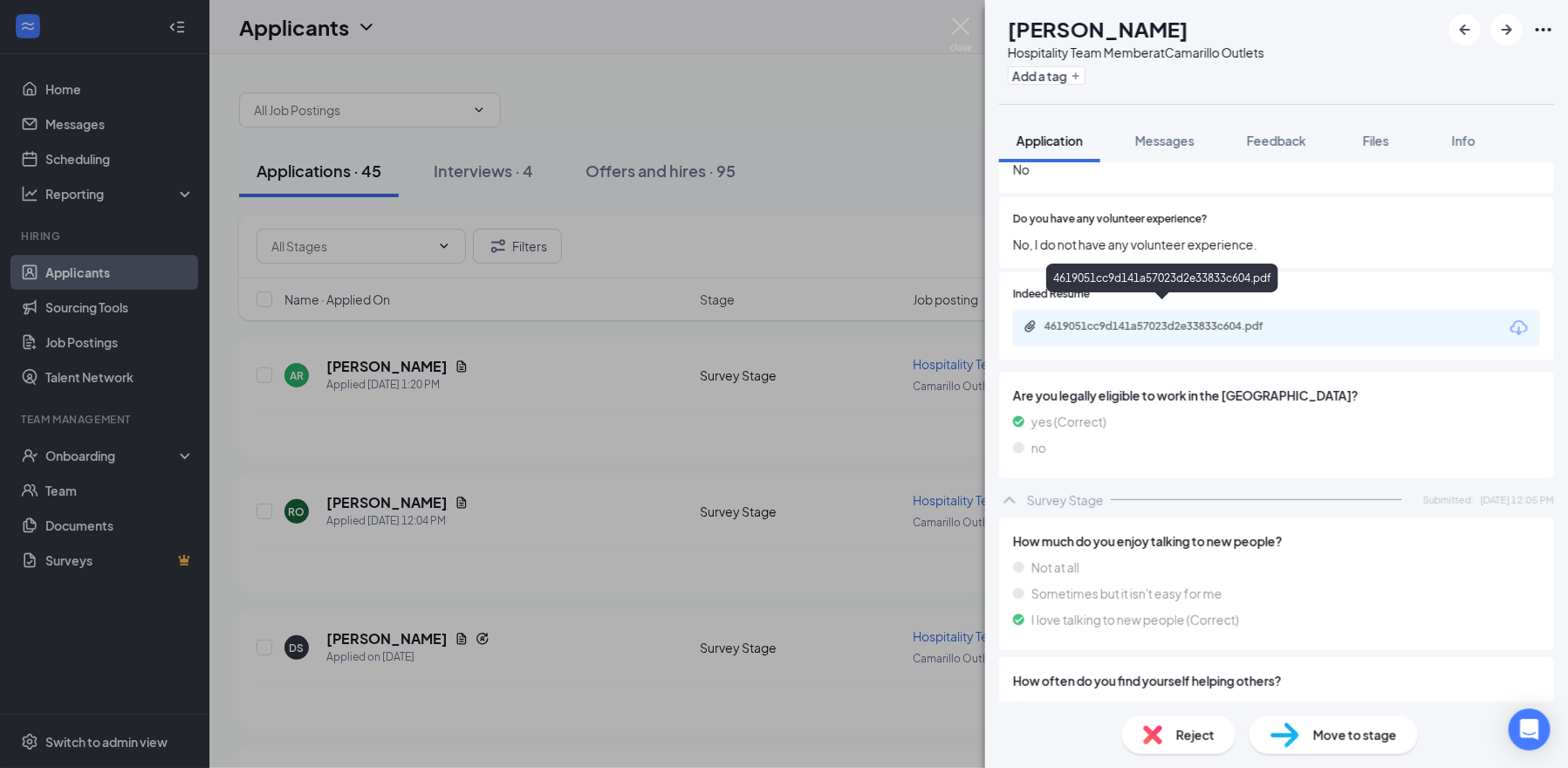
click at [1186, 320] on div "4619051cc9d141a57023d2e33833c604.pdf" at bounding box center [1166, 327] width 245 height 14
click at [1181, 743] on span "Reject" at bounding box center [1196, 735] width 39 height 19
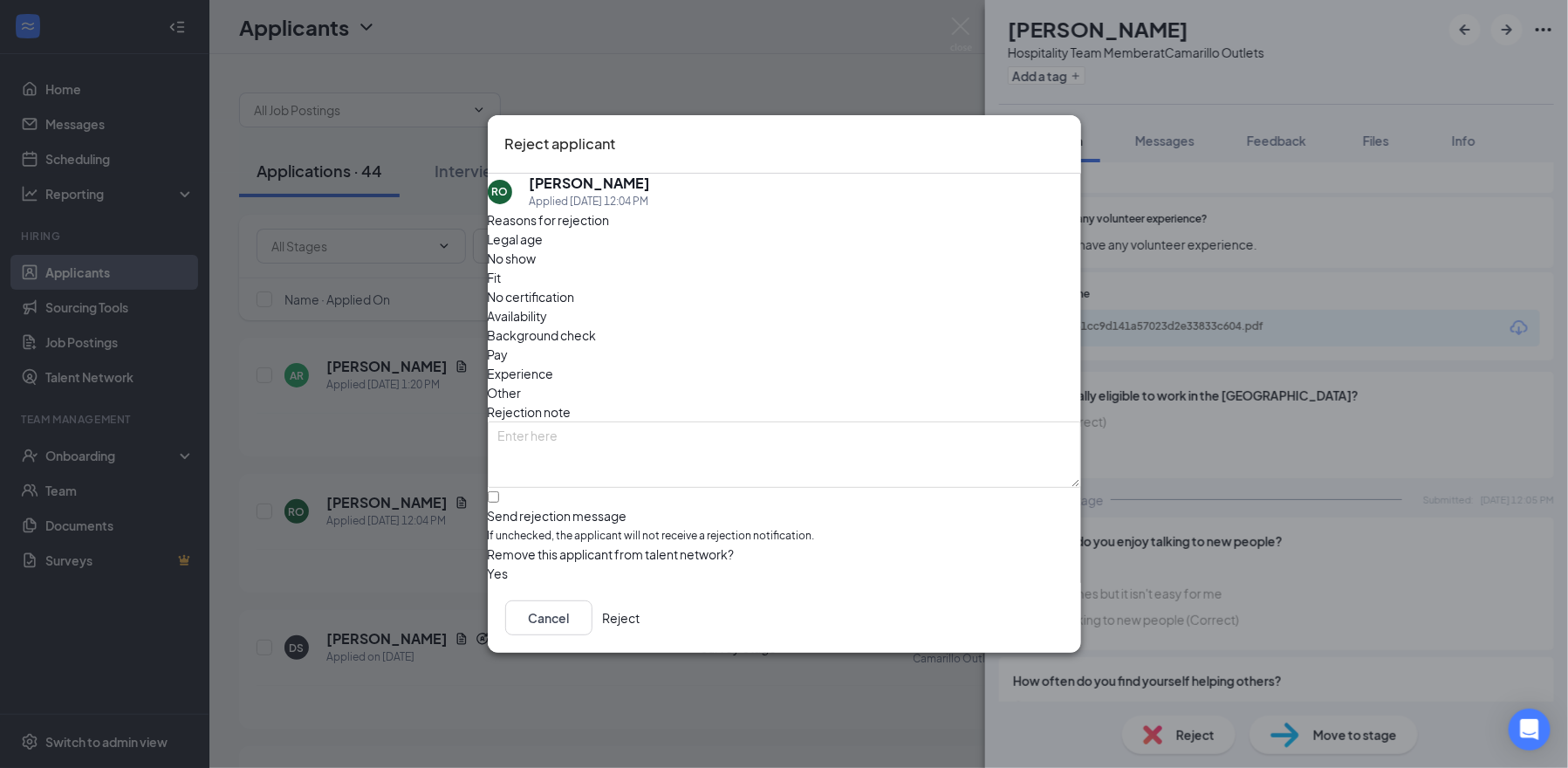
click at [501, 281] on span "Fit" at bounding box center [495, 278] width 14 height 19
click at [554, 364] on span "Experience" at bounding box center [521, 374] width 67 height 19
click at [499, 491] on input "Send rejection message If unchecked, the applicant will not receive a rejection…" at bounding box center [494, 497] width 11 height 11
checkbox input "true"
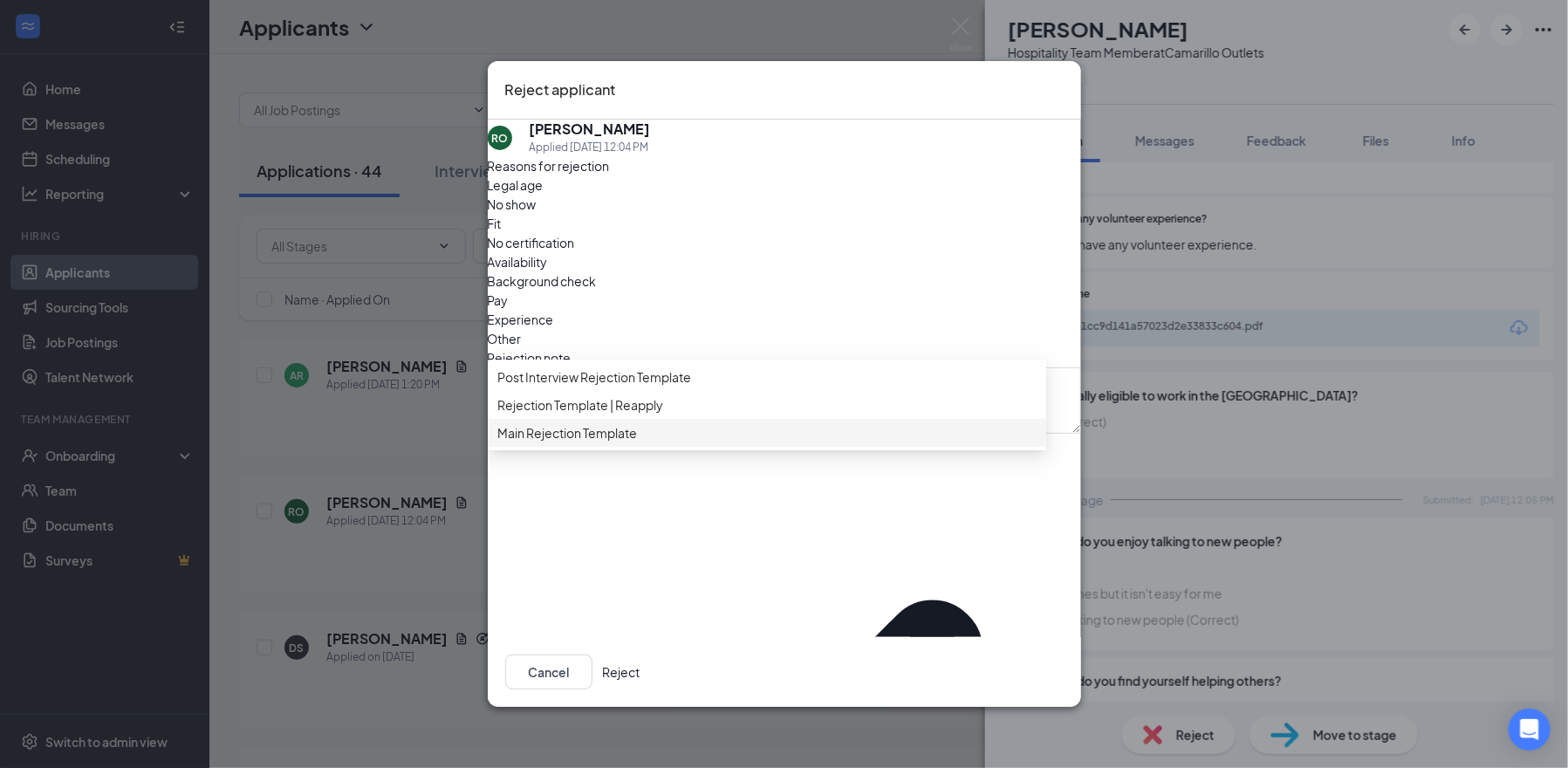
click at [619, 442] on span "Main Rejection Template" at bounding box center [568, 433] width 139 height 19
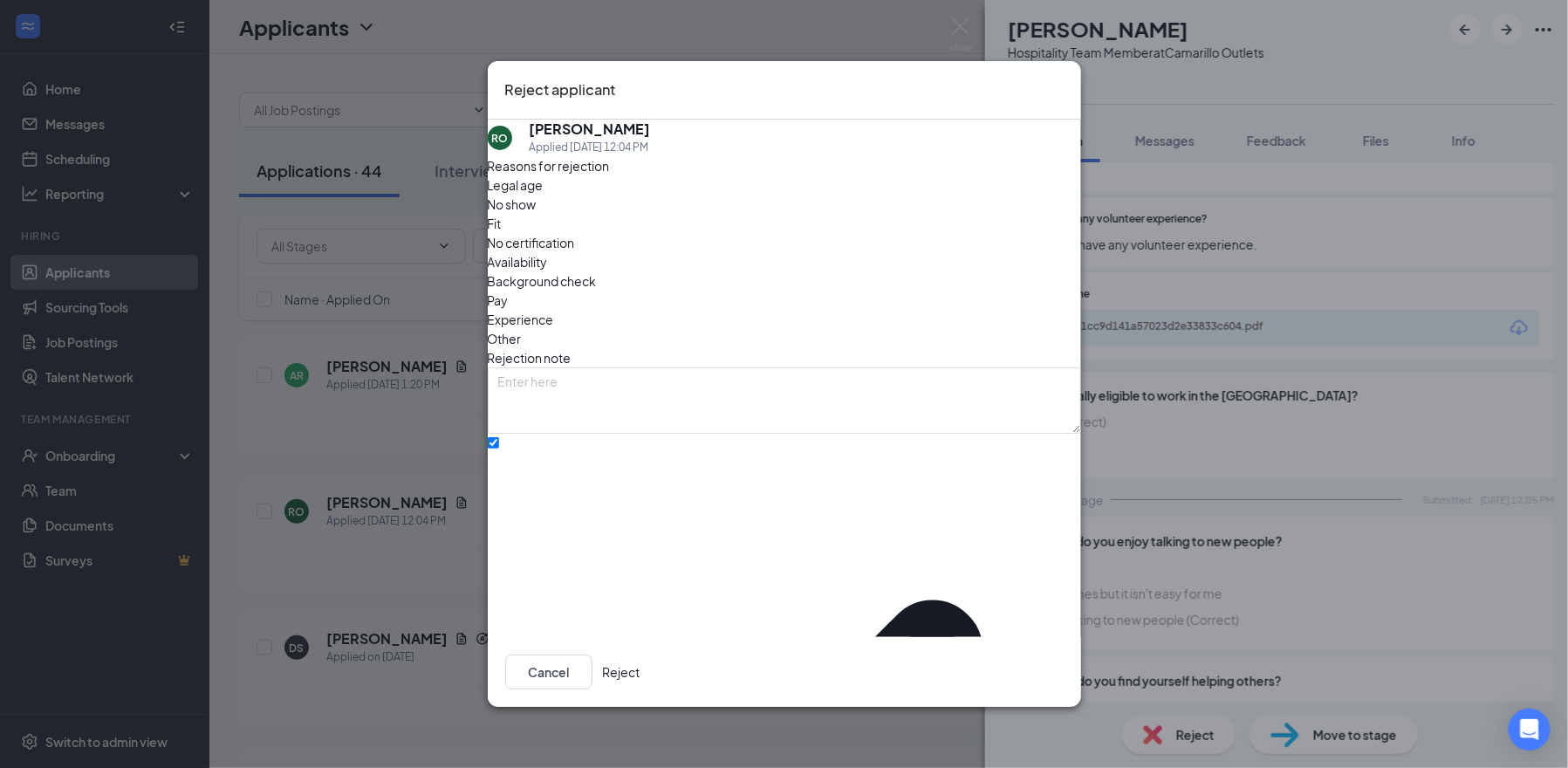
click at [641, 664] on button "Reject" at bounding box center [622, 672] width 38 height 35
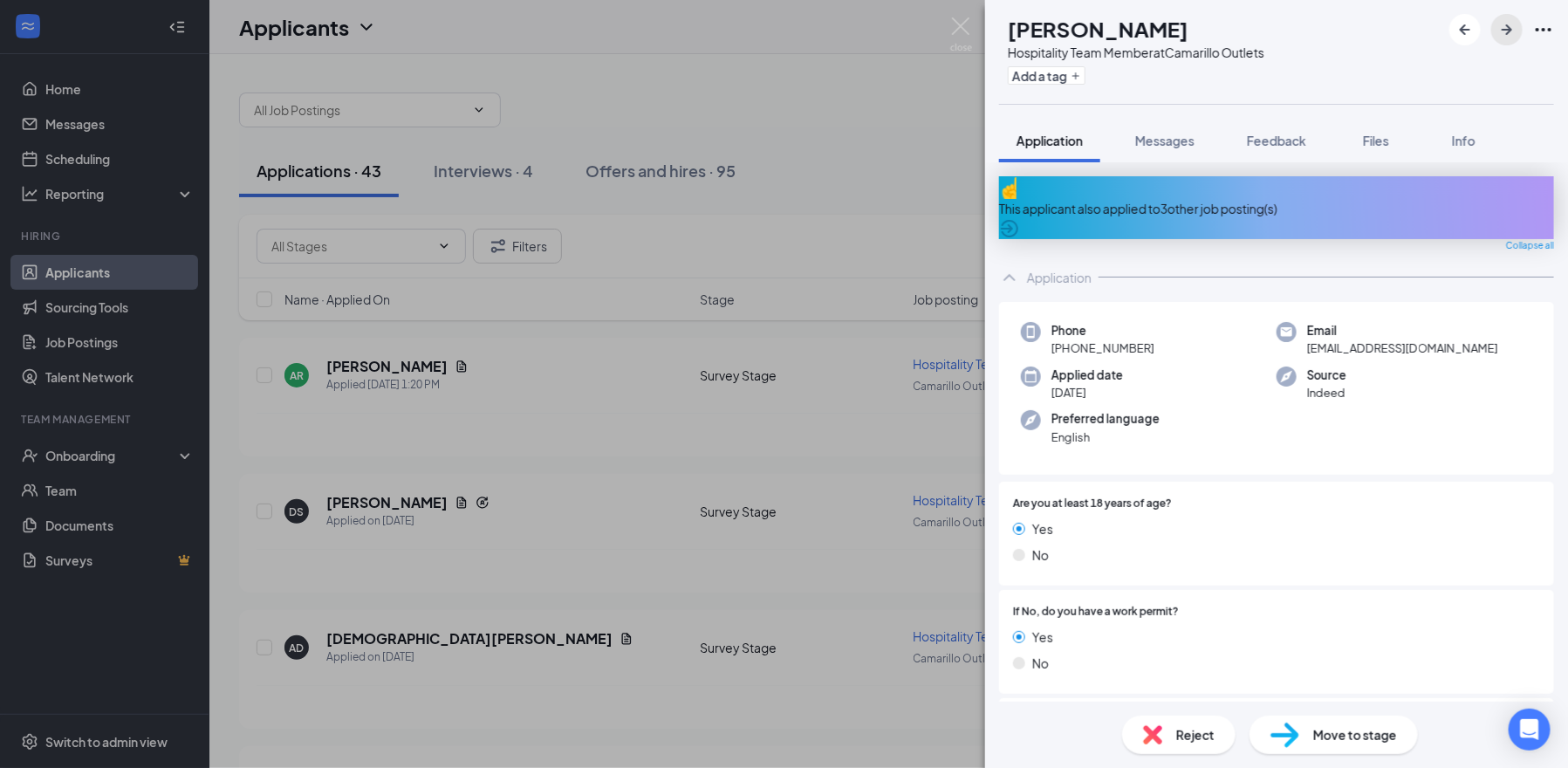
click at [1512, 34] on icon "ArrowRight" at bounding box center [1507, 29] width 21 height 21
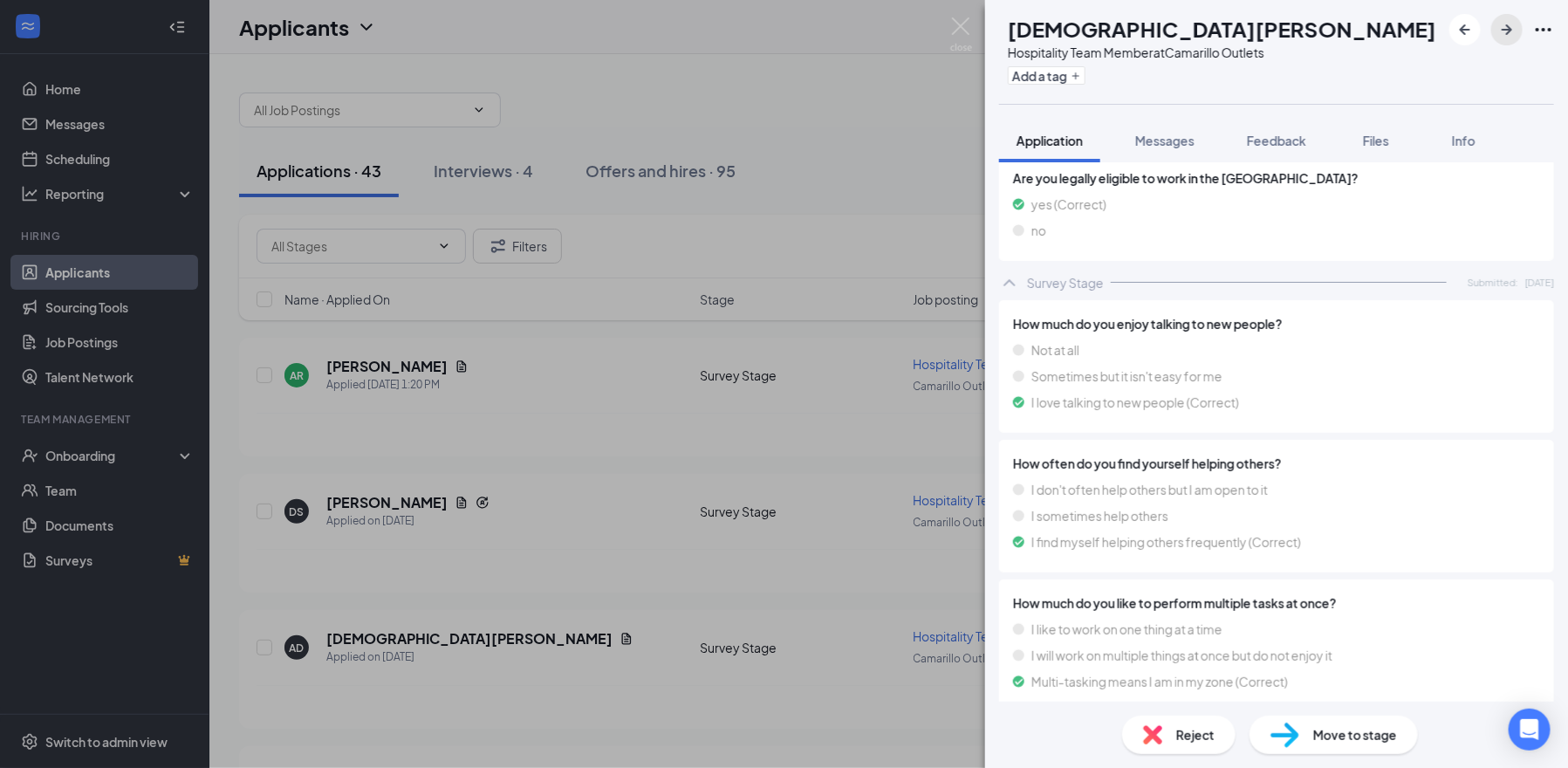
scroll to position [1061, 0]
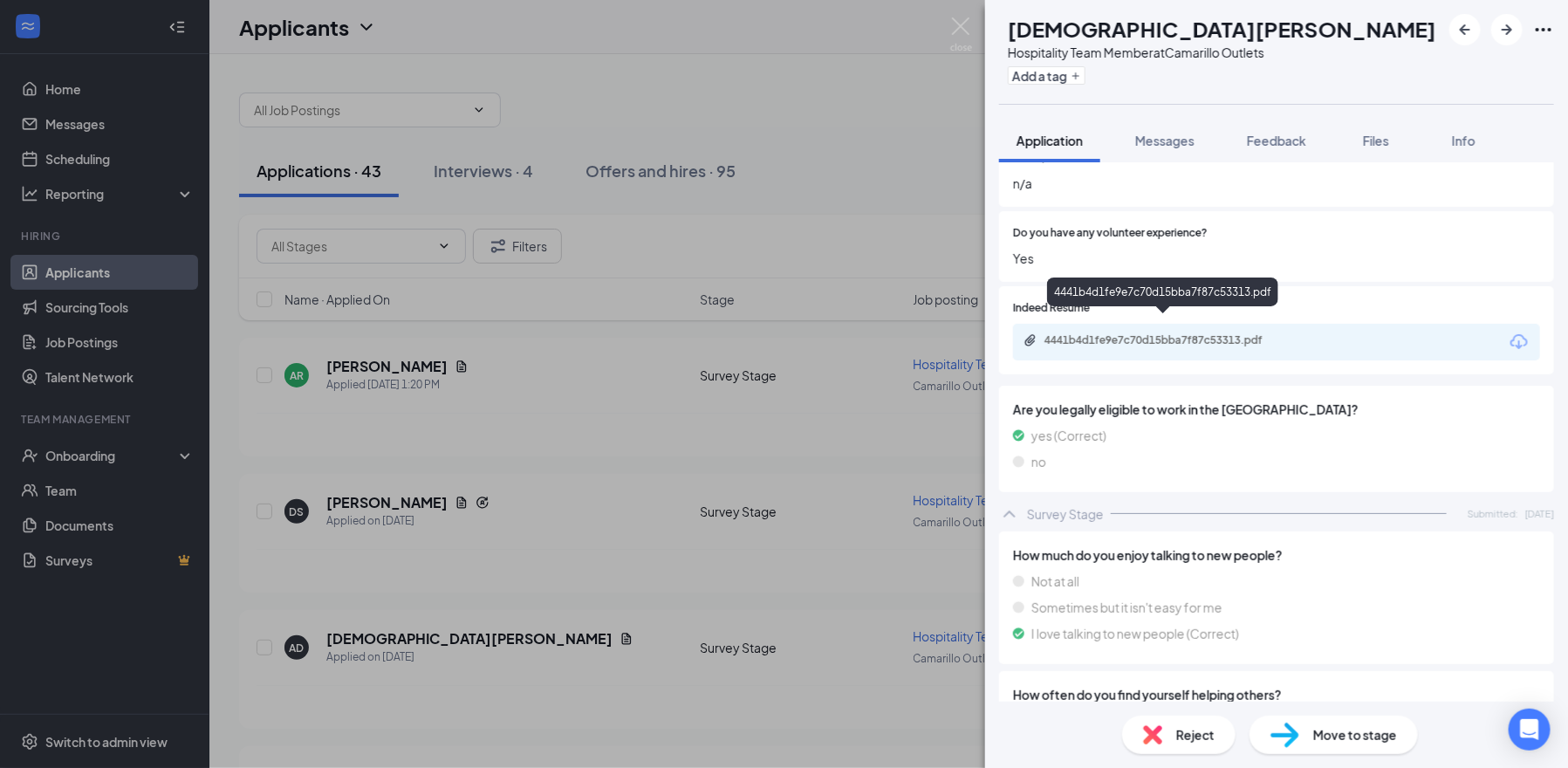
click at [1191, 333] on div "4441b4d1fe9e7c70d15bba7f87c53313.pdf" at bounding box center [1166, 340] width 245 height 14
click at [1317, 735] on span "Move to stage" at bounding box center [1354, 735] width 84 height 19
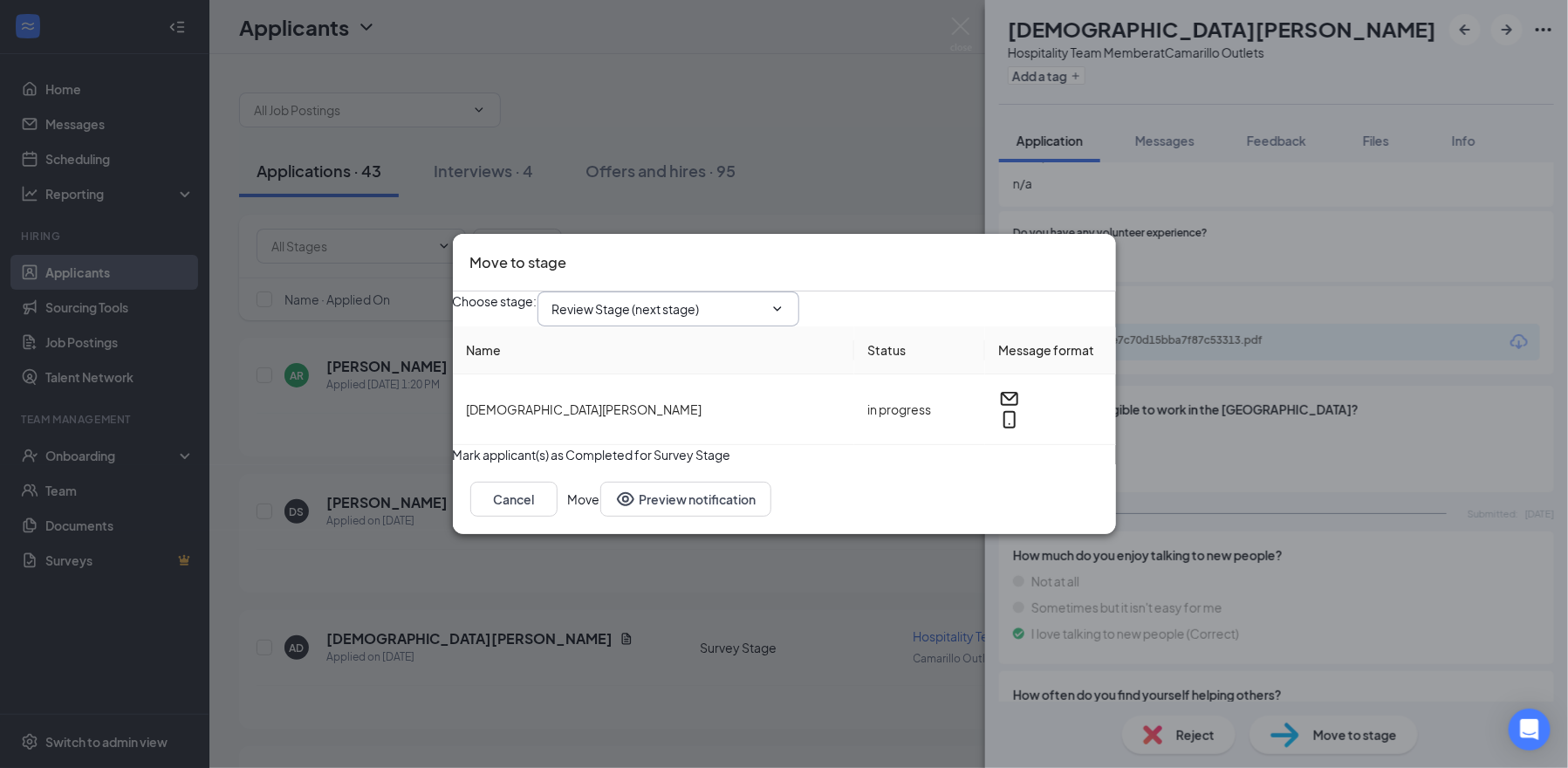
click at [762, 299] on input "Review Stage (next stage)" at bounding box center [657, 309] width 212 height 19
click at [660, 473] on div "Onsite Interview" at bounding box center [613, 483] width 93 height 19
type input "Onsite Interview"
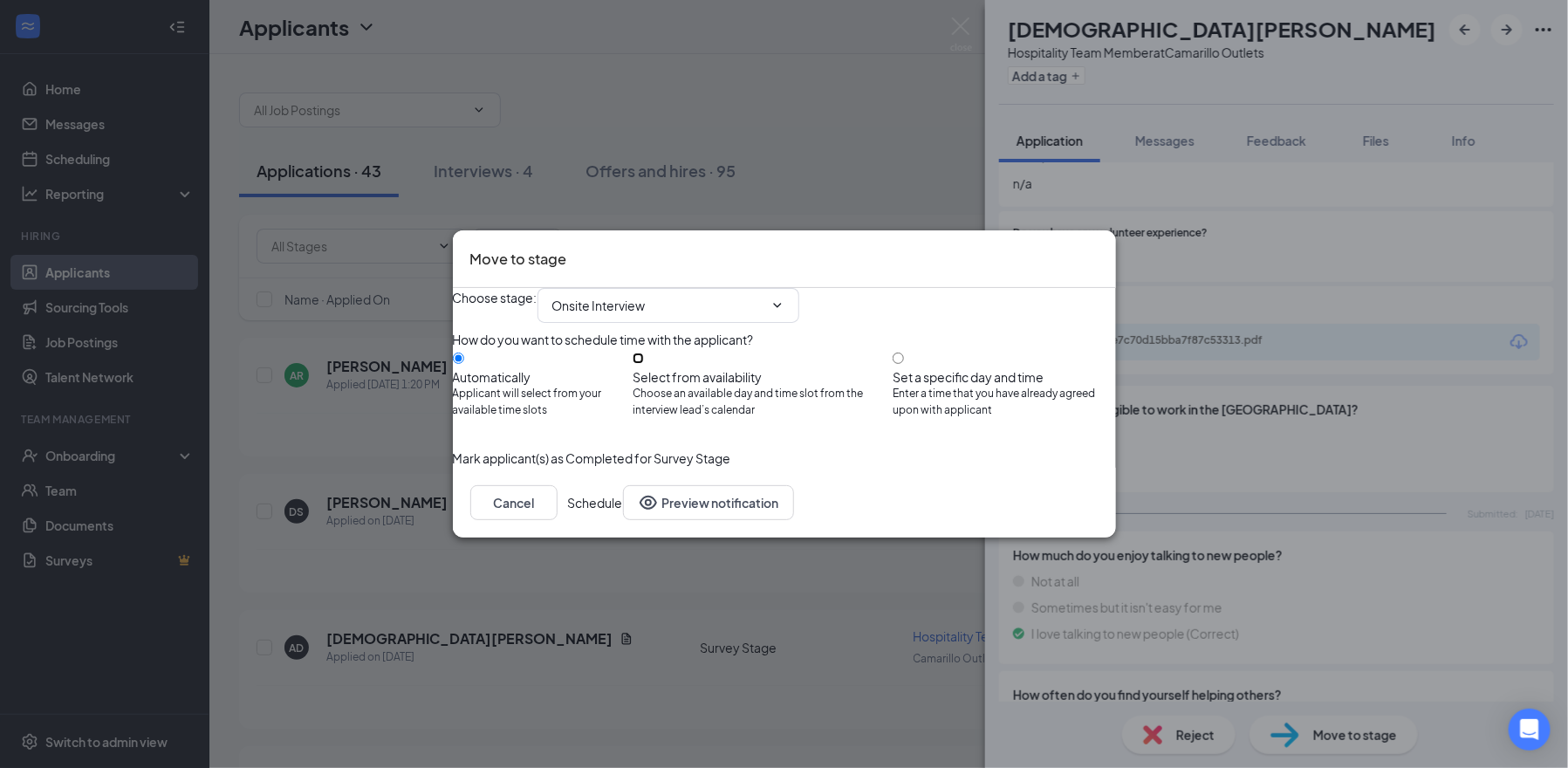
click at [644, 361] on input "Select from availability Choose an available day and time slot from the intervi…" at bounding box center [639, 359] width 11 height 11
radio input "true"
radio input "false"
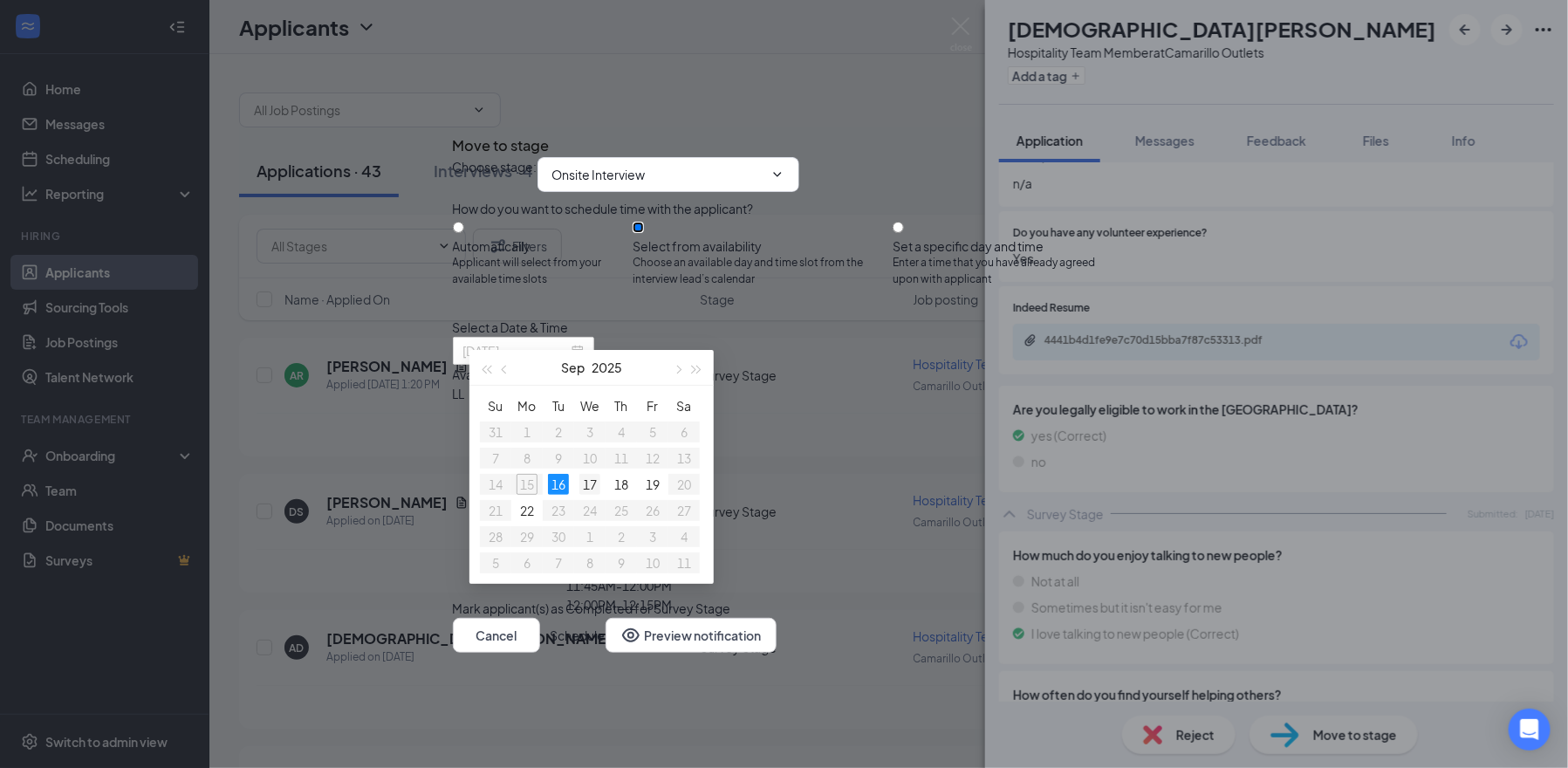
type input "[DATE]"
click at [594, 487] on div "17" at bounding box center [590, 485] width 21 height 21
click at [787, 461] on div "2:00PM - 2:15PM" at bounding box center [619, 471] width 334 height 19
click at [606, 653] on button "Schedule" at bounding box center [578, 635] width 55 height 35
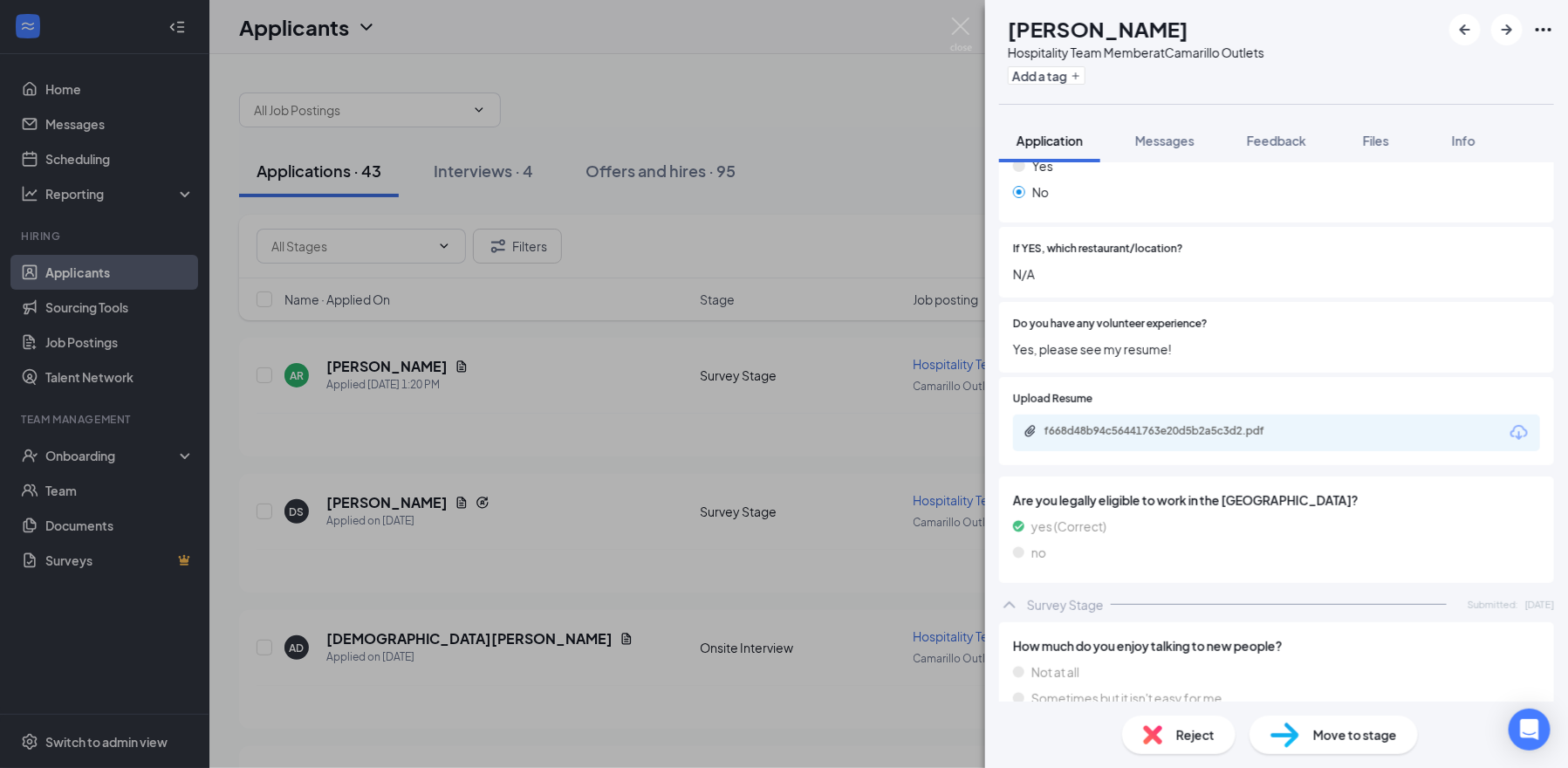
scroll to position [1032, 0]
click at [1156, 425] on div "f668d48b94c56441763e20d5b2a5c3d2.pdf" at bounding box center [1166, 432] width 245 height 14
click at [1510, 36] on icon "ArrowRight" at bounding box center [1507, 29] width 21 height 21
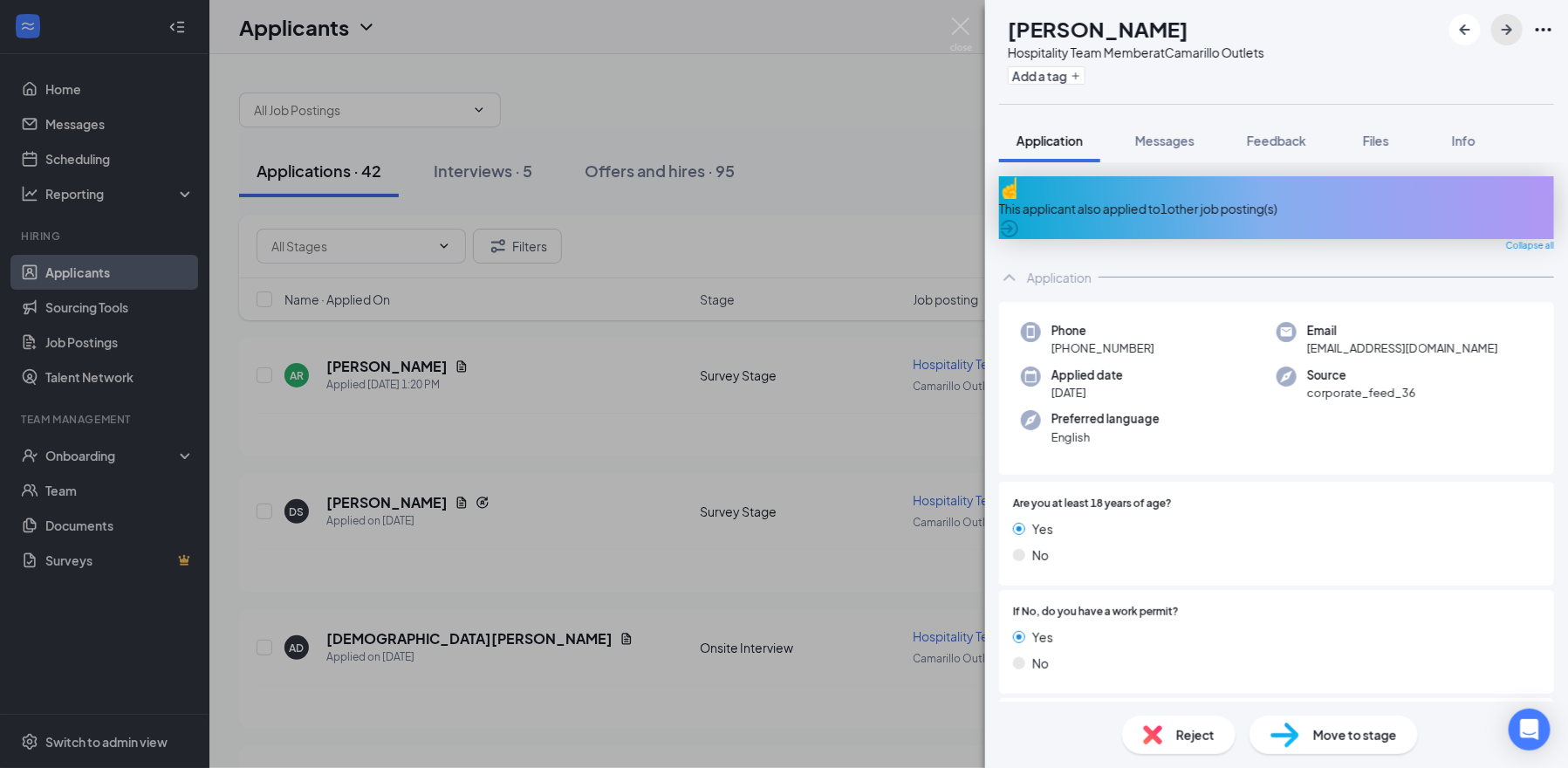
click at [1515, 32] on icon "ArrowRight" at bounding box center [1507, 29] width 21 height 21
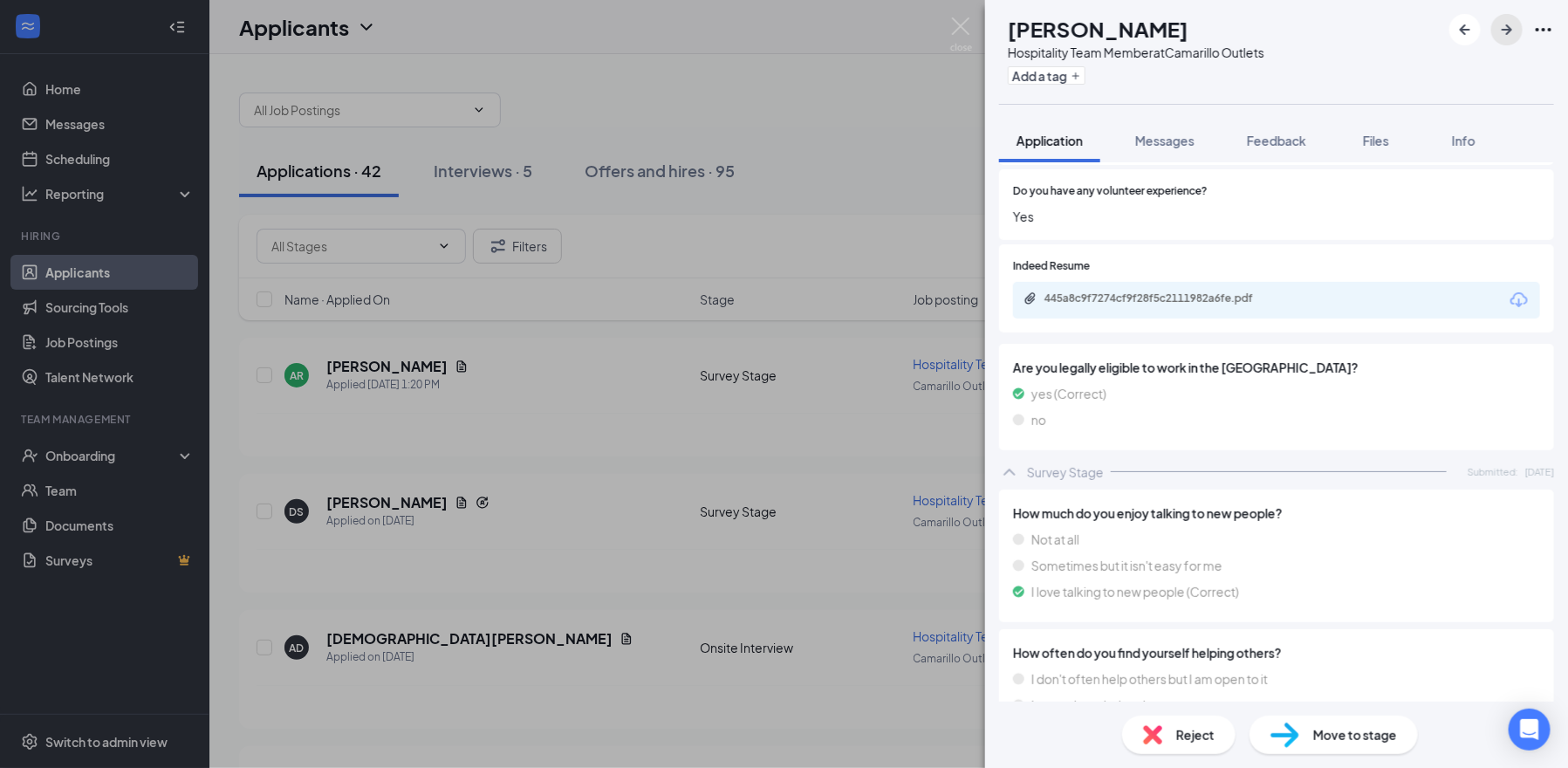
scroll to position [1101, 0]
click at [1181, 294] on div "445a8c9f7274cf9f28f5c2111982a6fe.pdf" at bounding box center [1166, 300] width 245 height 14
click at [1181, 735] on span "Reject" at bounding box center [1196, 735] width 39 height 19
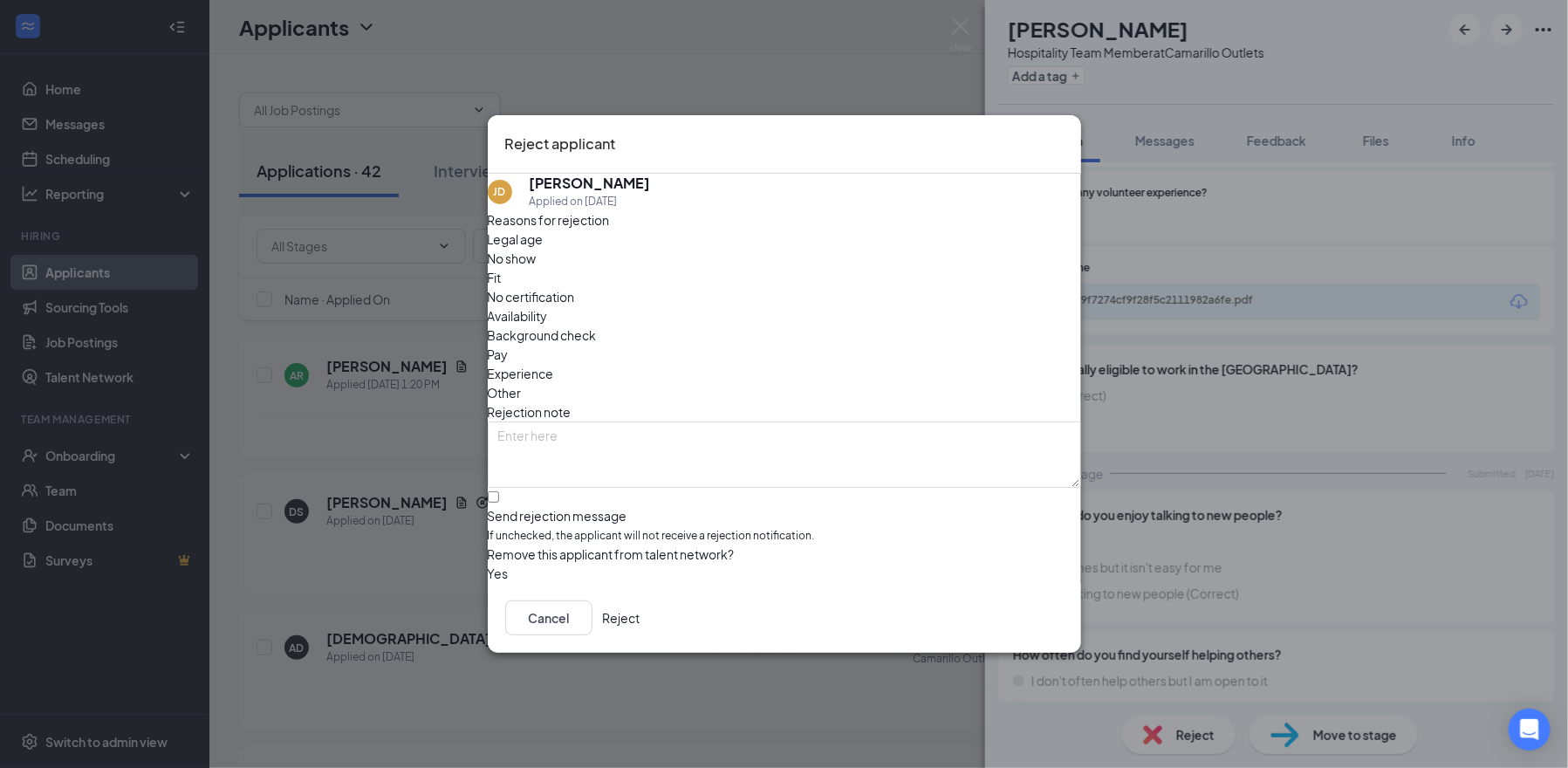
click at [548, 307] on span "Availability" at bounding box center [518, 316] width 60 height 19
click at [554, 364] on span "Experience" at bounding box center [521, 374] width 67 height 19
click at [499, 491] on input "Send rejection message If unchecked, the applicant will not receive a rejection…" at bounding box center [494, 497] width 11 height 11
checkbox input "true"
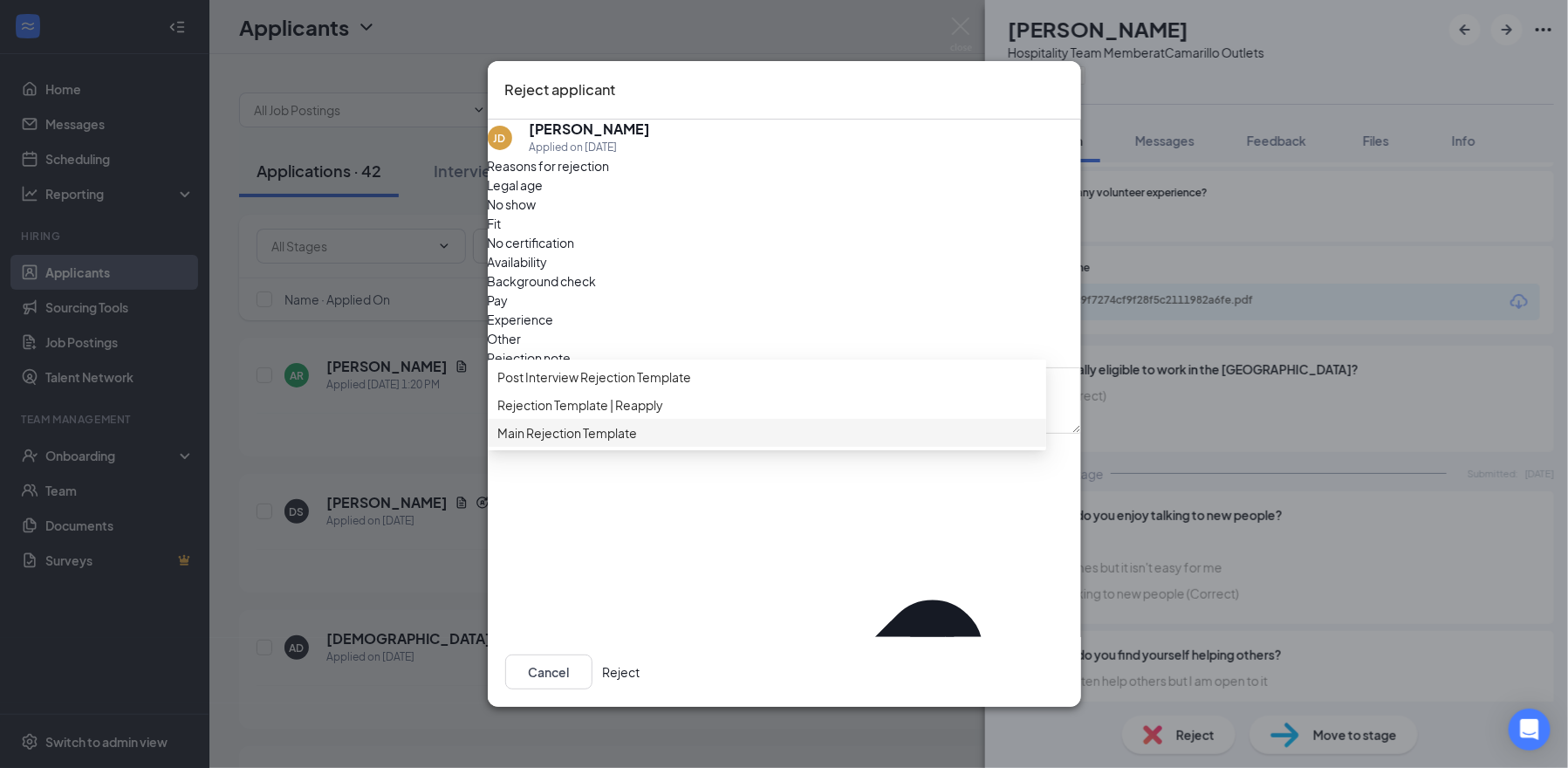
click at [655, 447] on div "Main Rejection Template" at bounding box center [768, 433] width 559 height 28
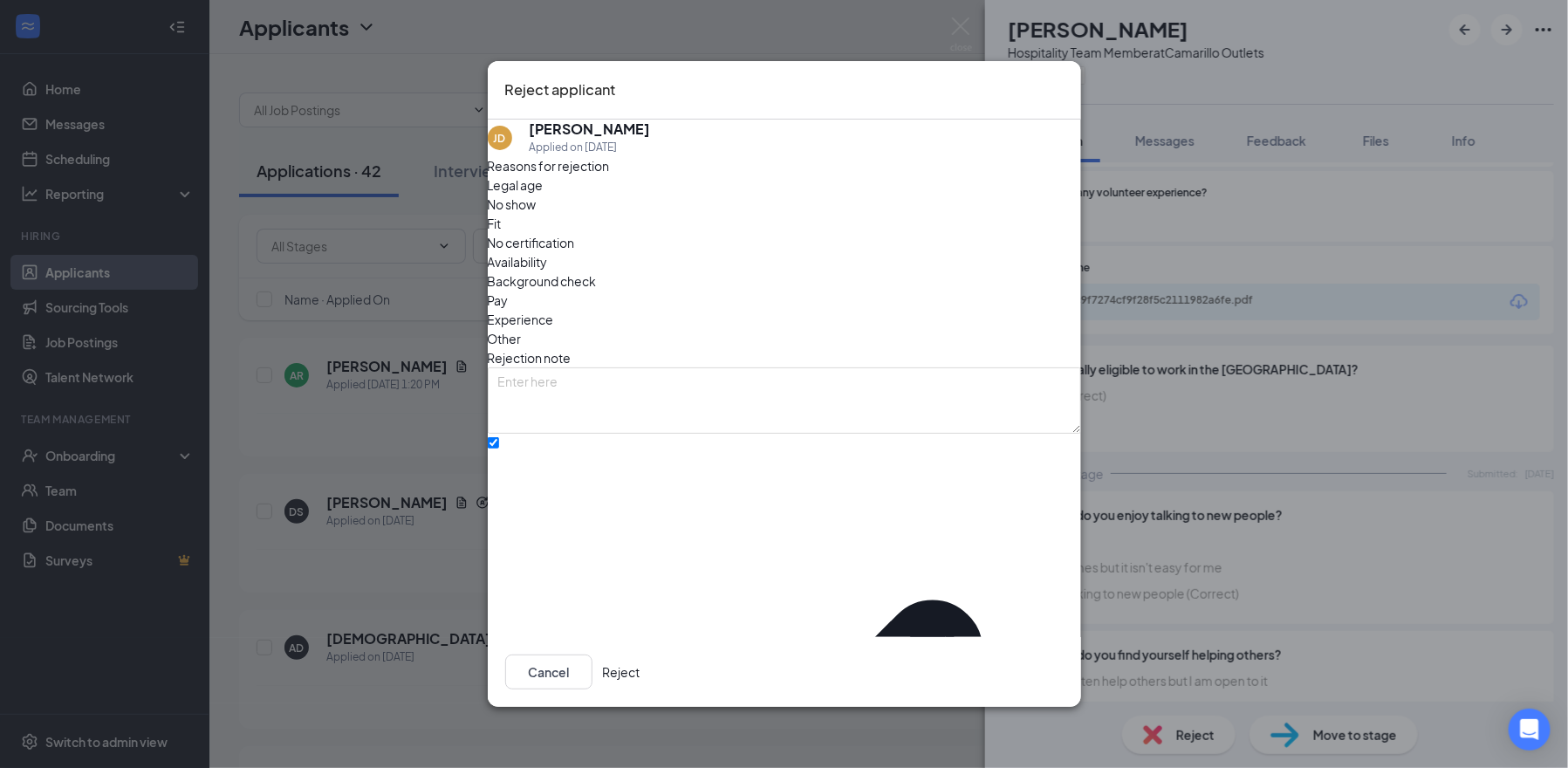
click at [641, 664] on button "Reject" at bounding box center [622, 672] width 38 height 35
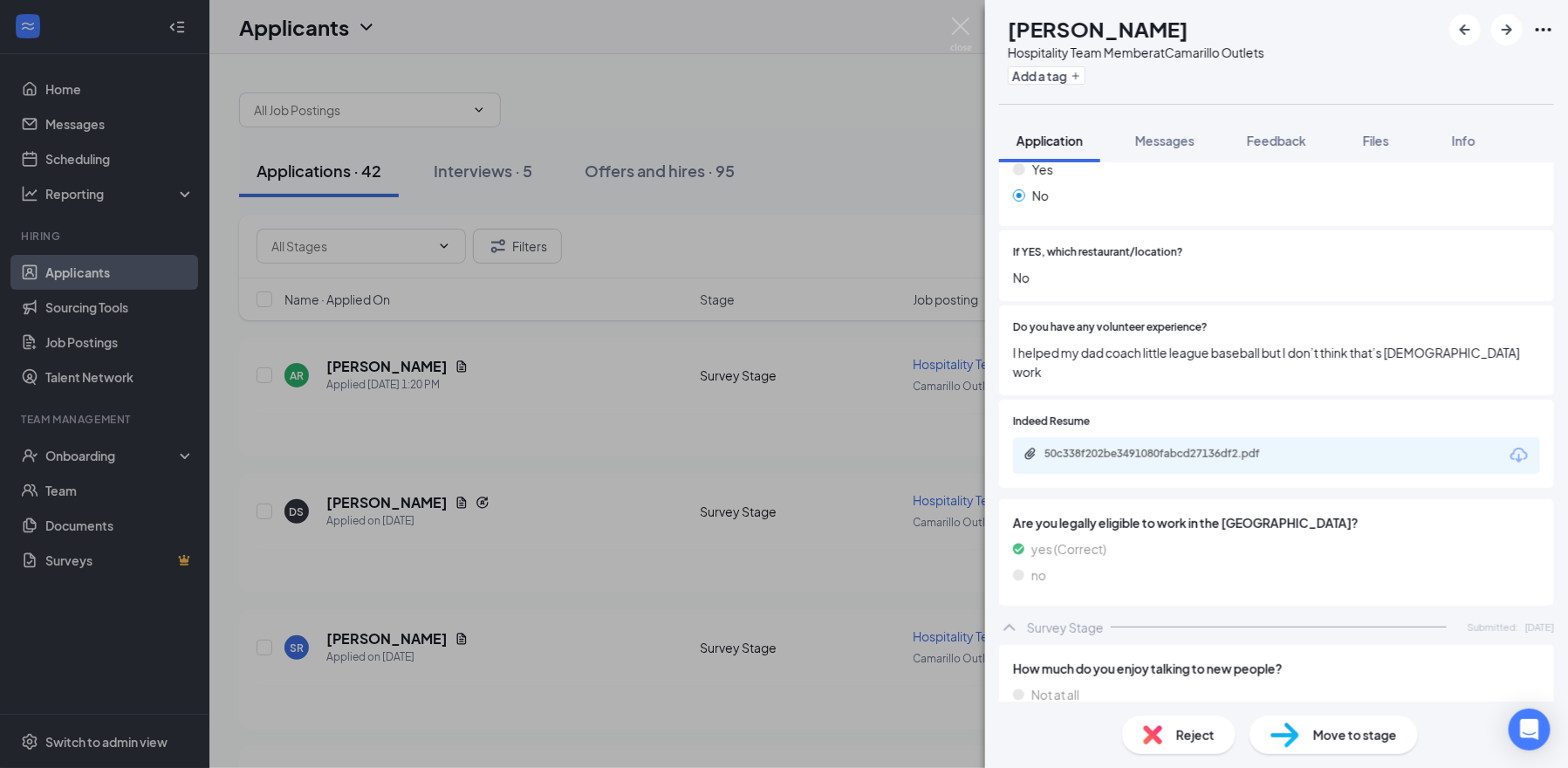
scroll to position [966, 0]
click at [1131, 448] on div "50c338f202be3491080fabcd27136df2.pdf" at bounding box center [1166, 455] width 245 height 14
click at [1504, 37] on icon "ArrowRight" at bounding box center [1507, 29] width 21 height 21
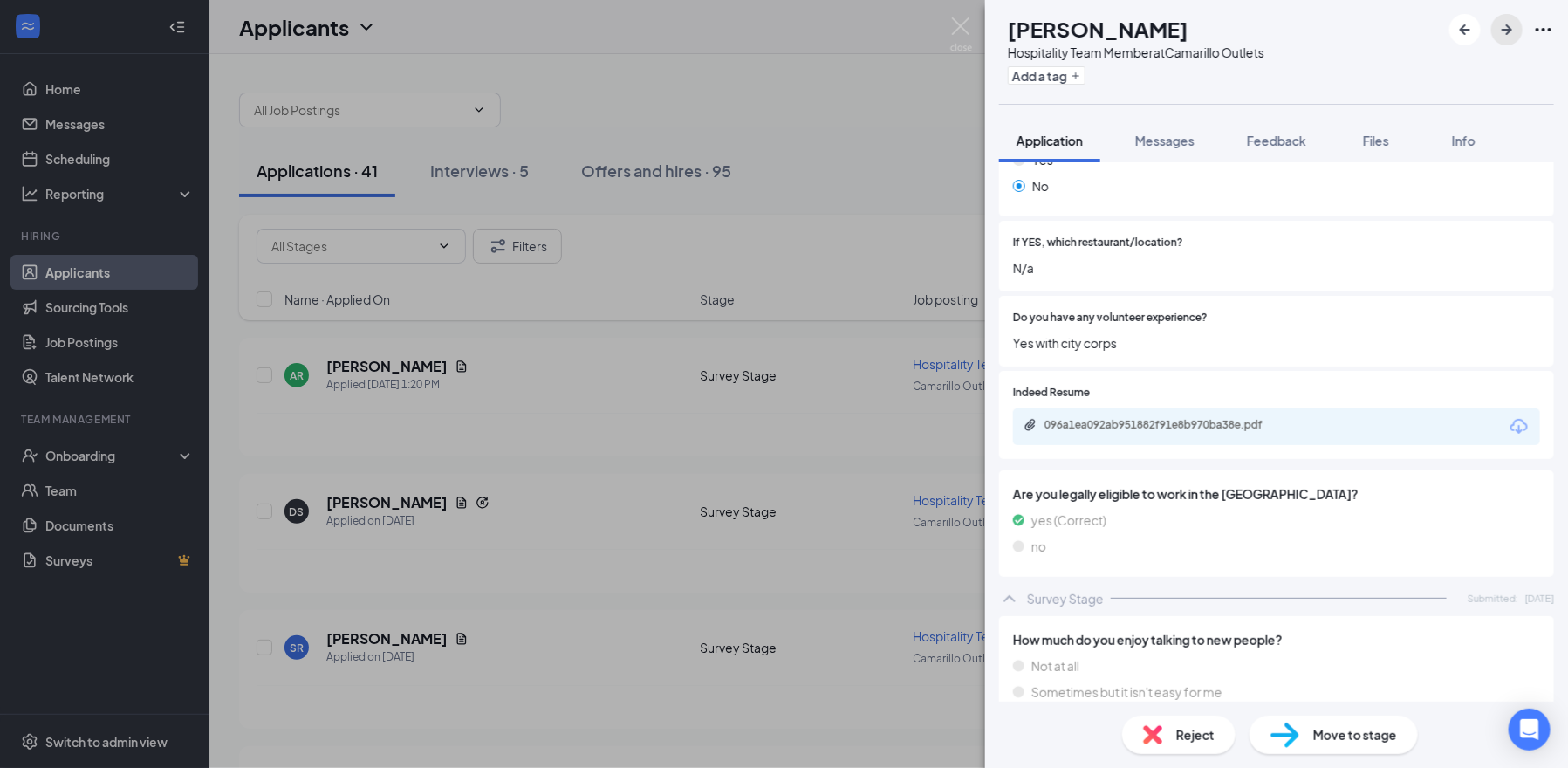
scroll to position [1022, 0]
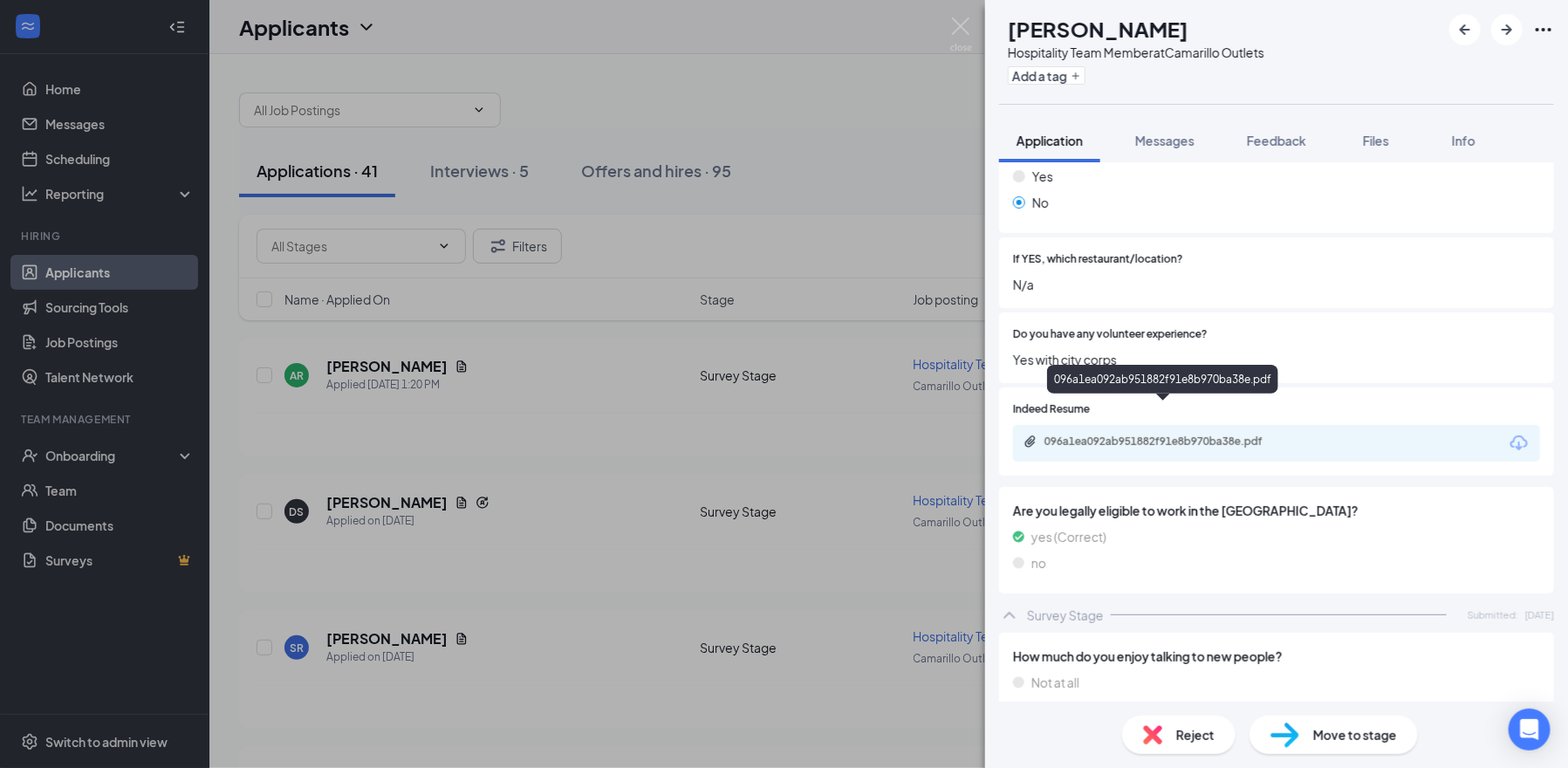
click at [1206, 435] on div "096a1ea092ab951882f91e8b970ba38e.pdf" at bounding box center [1166, 441] width 245 height 14
click at [694, 58] on div "IV [PERSON_NAME] Hospitality Team Member at Camarillo Outlets Add a tag Applica…" at bounding box center [784, 384] width 1568 height 768
